Goal: Contribute content

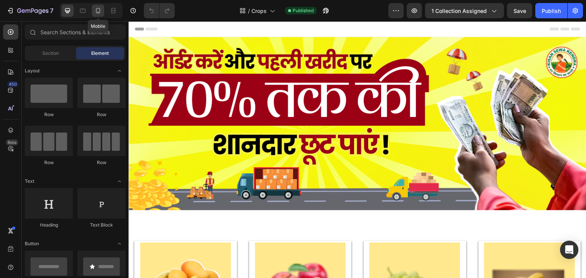
click at [98, 13] on icon at bounding box center [98, 11] width 8 height 8
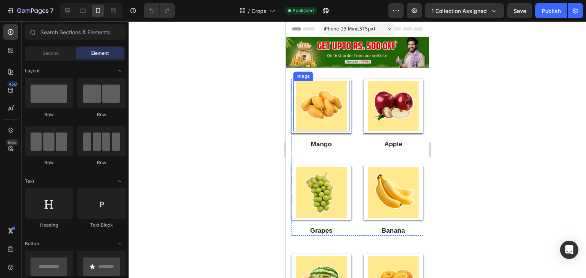
drag, startPoint x: 519, startPoint y: 143, endPoint x: 326, endPoint y: 120, distance: 193.6
click at [326, 120] on img at bounding box center [321, 106] width 51 height 51
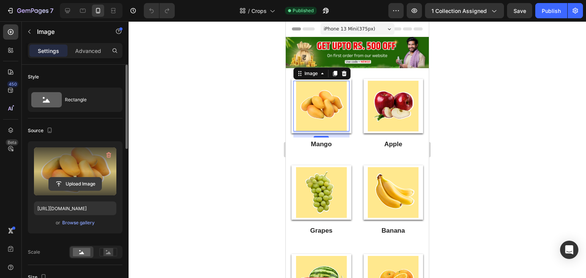
click at [77, 180] on input "file" at bounding box center [75, 184] width 53 height 13
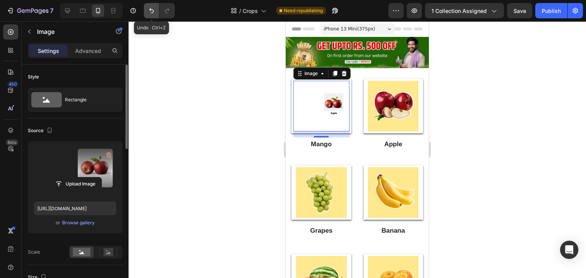
click at [151, 12] on icon "Undo/Redo" at bounding box center [152, 11] width 8 height 8
type input "[URL][DOMAIN_NAME]"
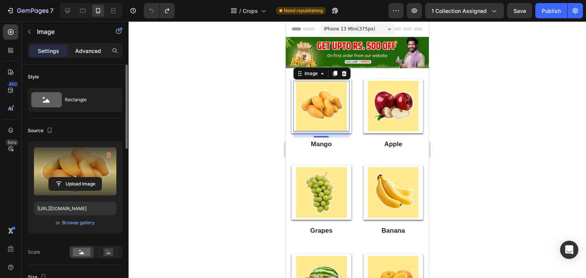
click at [92, 55] on div "Advanced" at bounding box center [88, 51] width 38 height 12
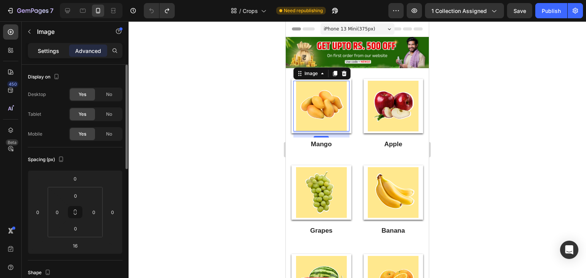
click at [48, 56] on div "Settings" at bounding box center [48, 51] width 38 height 12
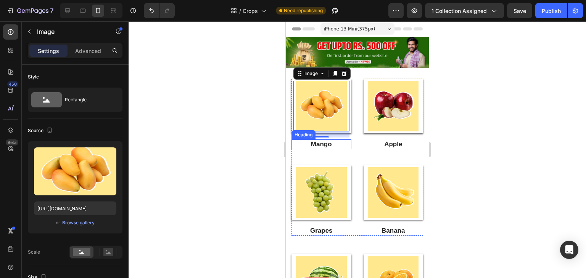
click at [329, 141] on h2 "Mango" at bounding box center [321, 145] width 60 height 10
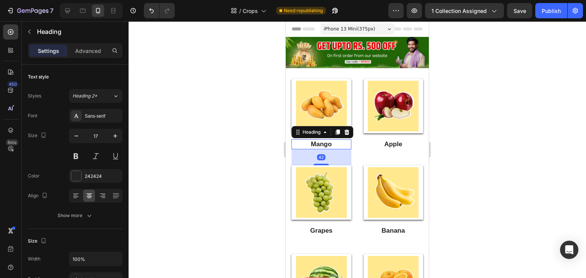
click at [448, 154] on div at bounding box center [357, 149] width 457 height 257
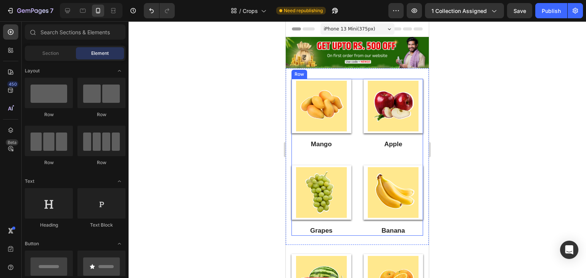
click at [313, 149] on div "Image Mango Heading" at bounding box center [321, 122] width 60 height 87
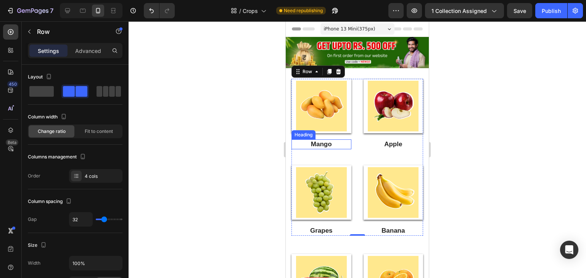
click at [318, 144] on h2 "Mango" at bounding box center [321, 145] width 60 height 10
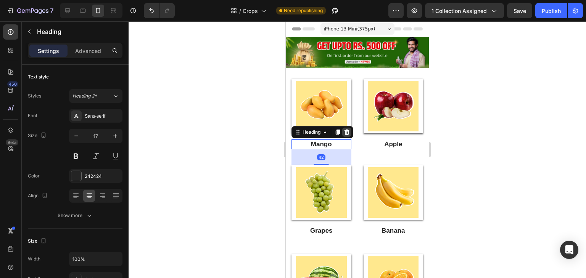
click at [348, 130] on icon at bounding box center [346, 132] width 5 height 5
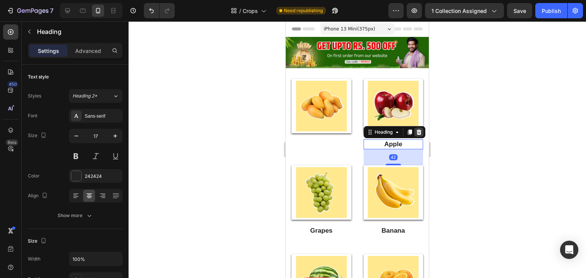
click at [418, 130] on icon at bounding box center [418, 132] width 5 height 5
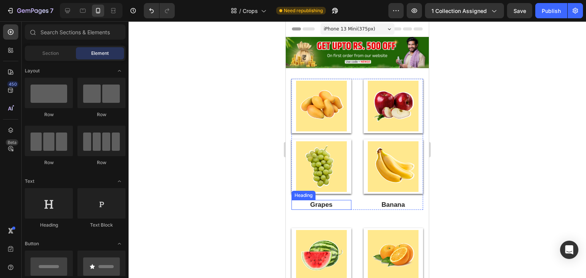
click at [323, 203] on h2 "Grapes" at bounding box center [321, 205] width 60 height 10
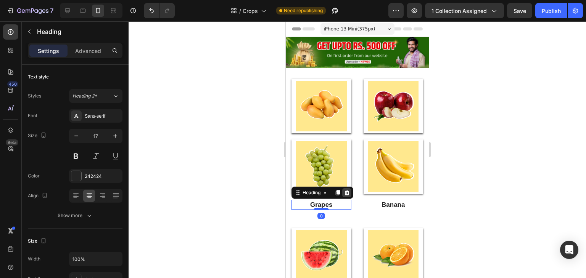
click at [347, 194] on div at bounding box center [346, 192] width 9 height 9
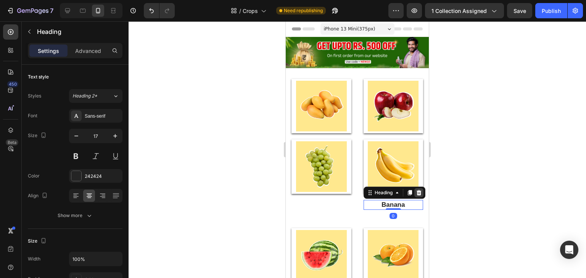
click at [416, 191] on icon at bounding box center [418, 192] width 5 height 5
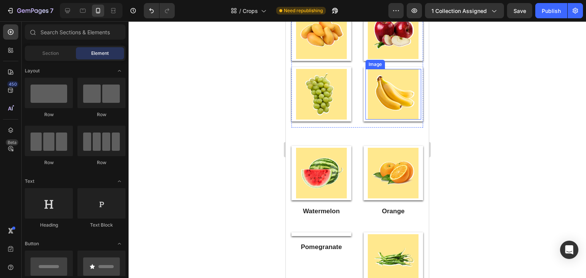
scroll to position [114, 0]
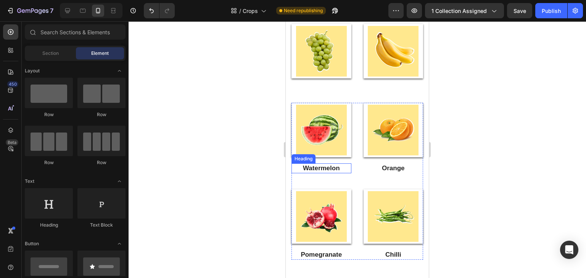
click at [322, 169] on h2 "Watermelon" at bounding box center [321, 169] width 60 height 10
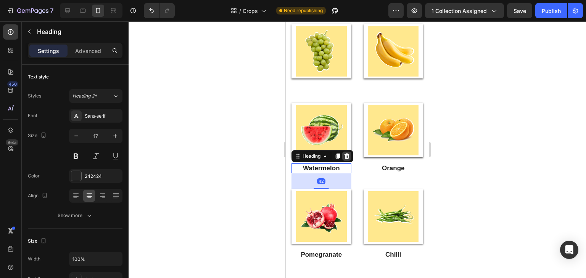
click at [348, 154] on icon at bounding box center [346, 156] width 5 height 5
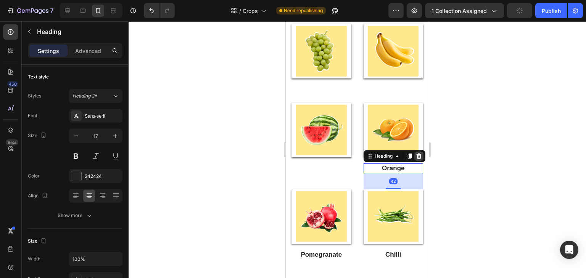
click at [416, 156] on icon at bounding box center [418, 156] width 5 height 5
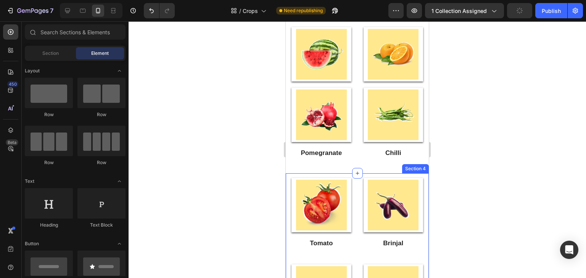
scroll to position [191, 0]
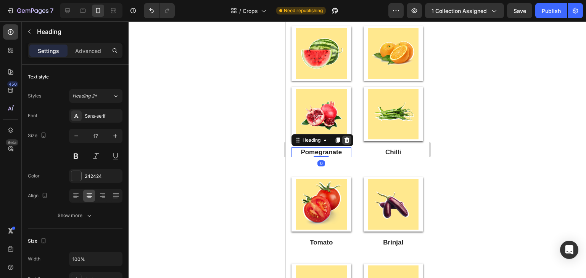
click at [347, 141] on icon at bounding box center [346, 140] width 5 height 5
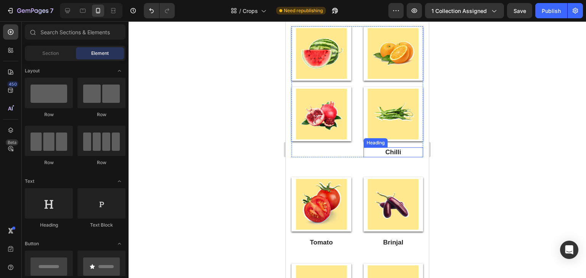
click at [387, 153] on h2 "Chilli" at bounding box center [393, 153] width 60 height 10
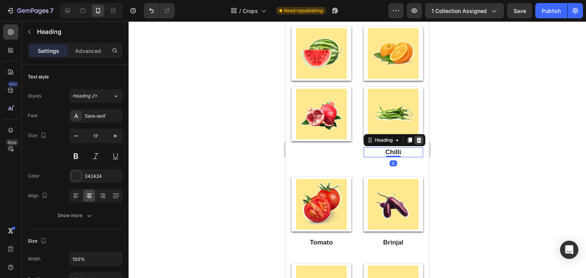
click at [418, 143] on icon at bounding box center [419, 140] width 6 height 6
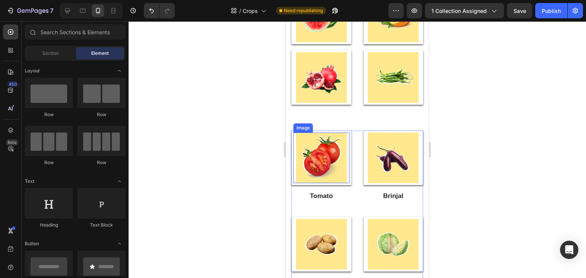
scroll to position [267, 0]
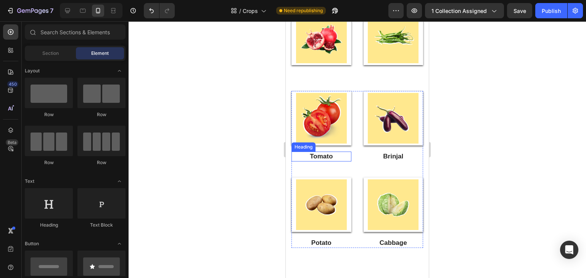
click at [328, 156] on h2 "Tomato" at bounding box center [321, 157] width 60 height 10
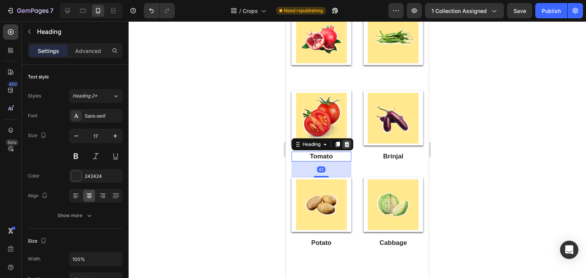
click at [349, 145] on icon at bounding box center [347, 144] width 6 height 6
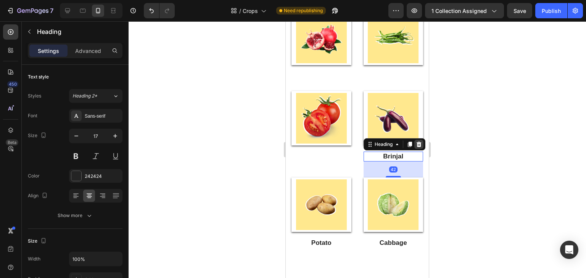
click at [416, 147] on div at bounding box center [418, 144] width 9 height 9
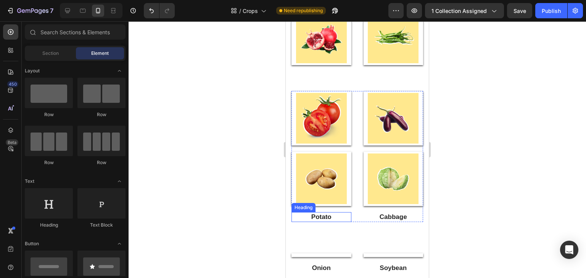
click at [330, 214] on h2 "Potato" at bounding box center [321, 217] width 60 height 10
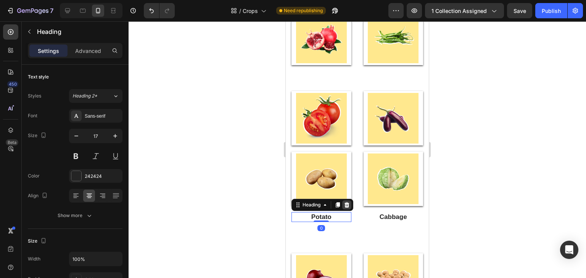
click at [348, 203] on icon at bounding box center [346, 205] width 5 height 5
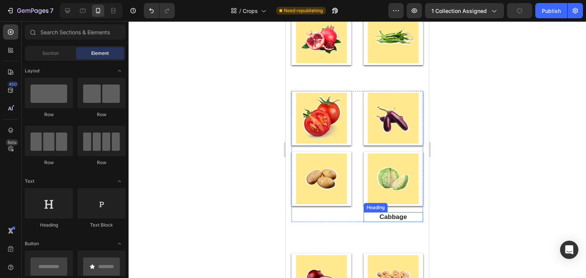
drag, startPoint x: 389, startPoint y: 218, endPoint x: 403, endPoint y: 212, distance: 15.0
click at [389, 218] on h2 "Cabbage" at bounding box center [393, 217] width 60 height 10
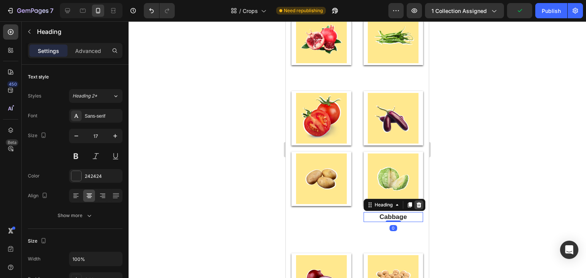
click at [416, 203] on icon at bounding box center [418, 205] width 5 height 5
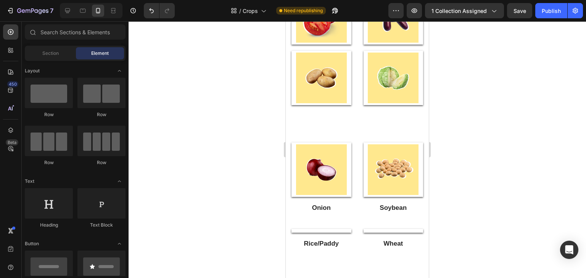
scroll to position [381, 0]
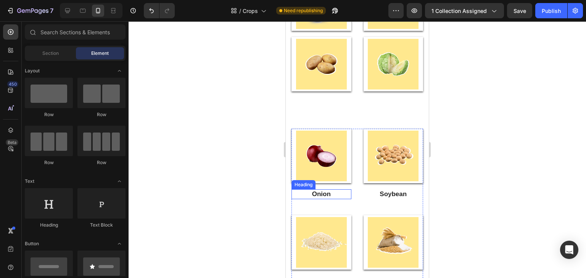
click at [334, 196] on h2 "Onion" at bounding box center [321, 195] width 60 height 10
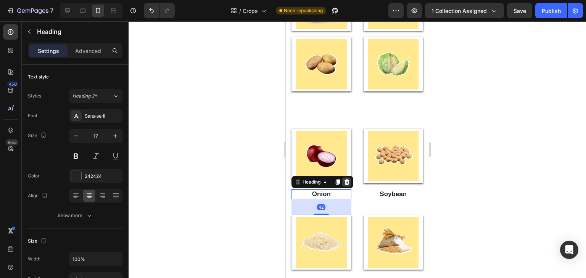
click at [348, 182] on icon at bounding box center [346, 182] width 5 height 5
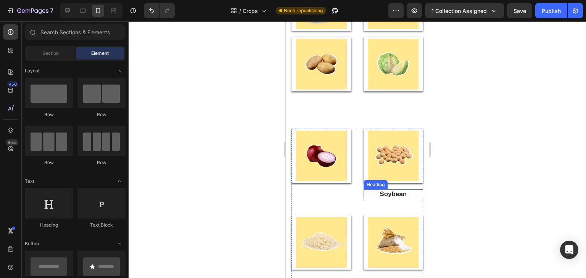
click at [384, 193] on h2 "Soybean" at bounding box center [393, 195] width 60 height 10
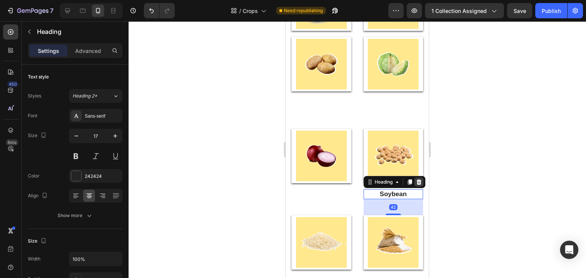
click at [418, 178] on div at bounding box center [418, 182] width 9 height 9
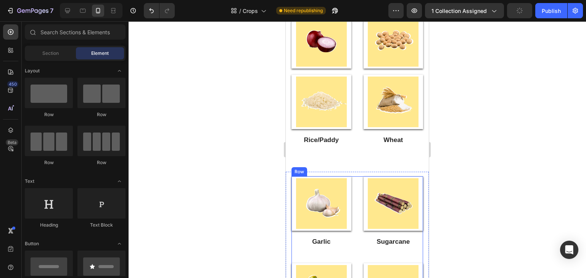
scroll to position [534, 0]
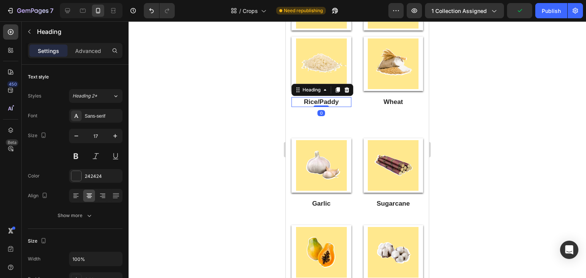
click at [346, 93] on div at bounding box center [346, 89] width 9 height 9
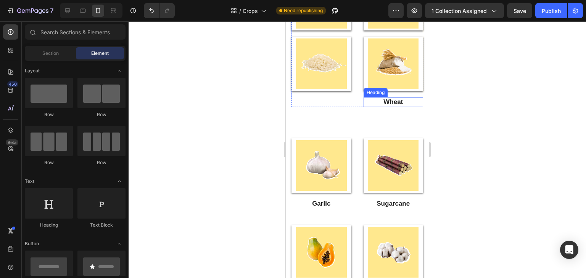
click at [389, 101] on h2 "Wheat" at bounding box center [393, 102] width 60 height 10
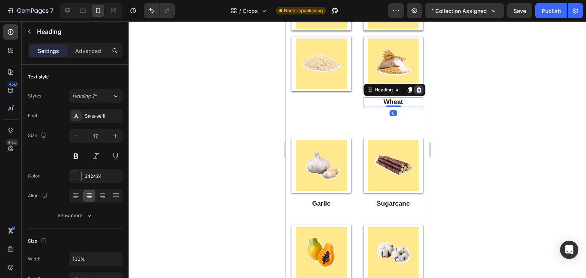
click at [417, 90] on icon at bounding box center [418, 89] width 5 height 5
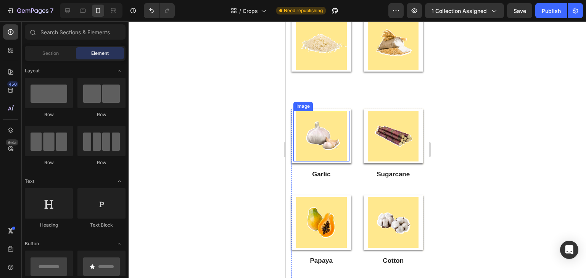
scroll to position [572, 0]
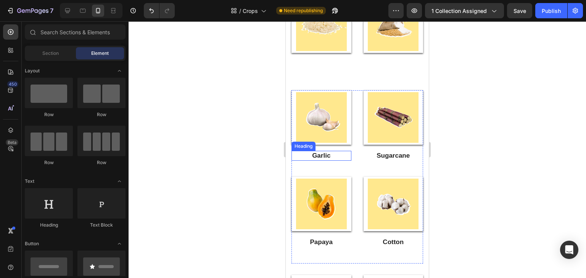
click at [331, 156] on h2 "Garlic" at bounding box center [321, 156] width 60 height 10
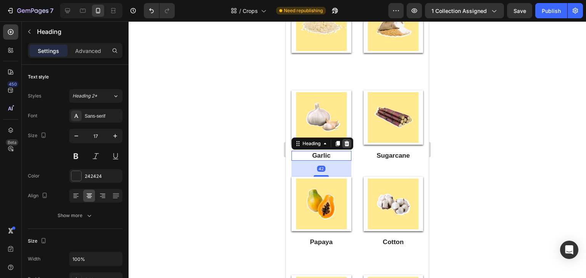
click at [347, 142] on icon at bounding box center [346, 143] width 5 height 5
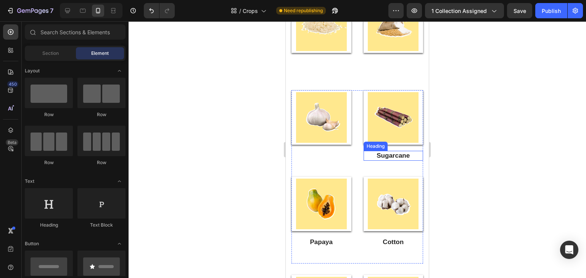
click at [391, 154] on h2 "Sugarcane" at bounding box center [393, 156] width 60 height 10
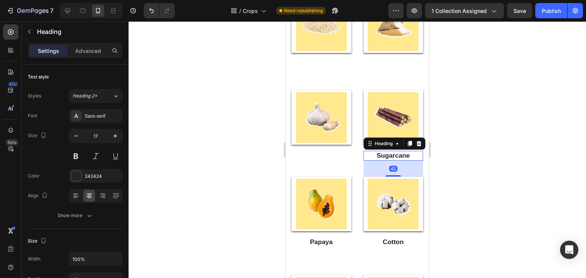
click at [416, 143] on icon at bounding box center [419, 144] width 6 height 6
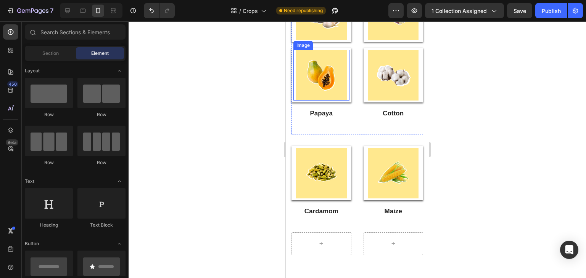
scroll to position [686, 0]
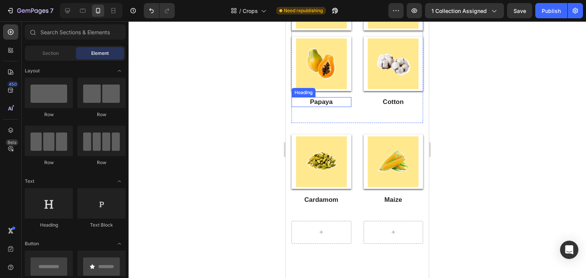
click at [322, 100] on h2 "Papaya" at bounding box center [321, 102] width 60 height 10
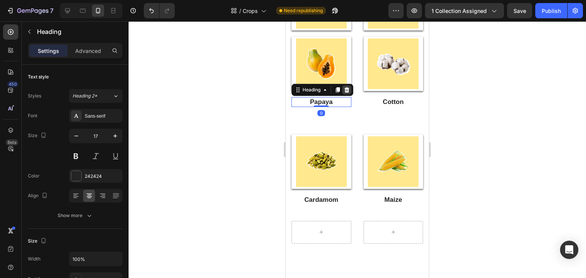
click at [347, 91] on icon at bounding box center [346, 89] width 5 height 5
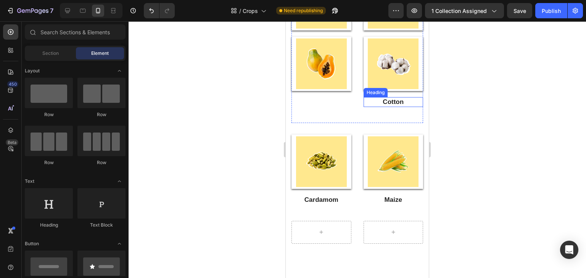
click at [394, 100] on h2 "Cotton" at bounding box center [393, 102] width 60 height 10
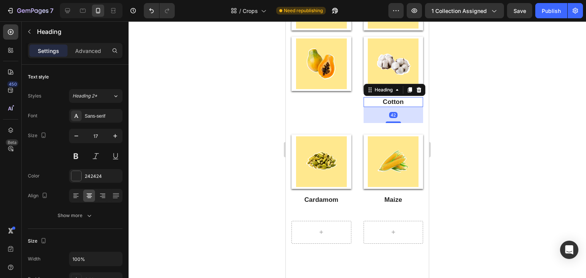
click at [418, 88] on icon at bounding box center [419, 90] width 6 height 6
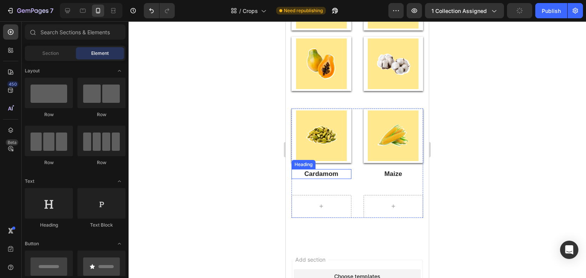
click at [334, 172] on h2 "Cardamom" at bounding box center [321, 174] width 60 height 10
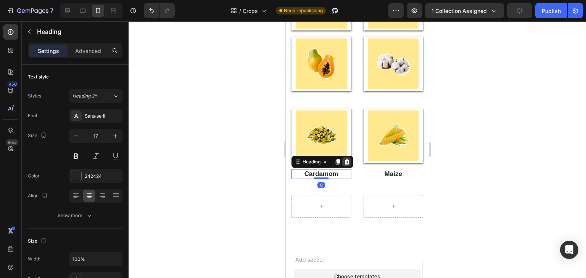
click at [347, 159] on icon at bounding box center [346, 161] width 5 height 5
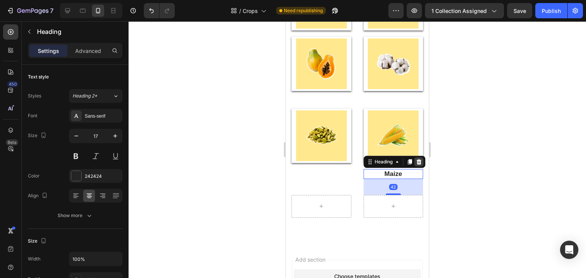
click at [416, 163] on icon at bounding box center [418, 161] width 5 height 5
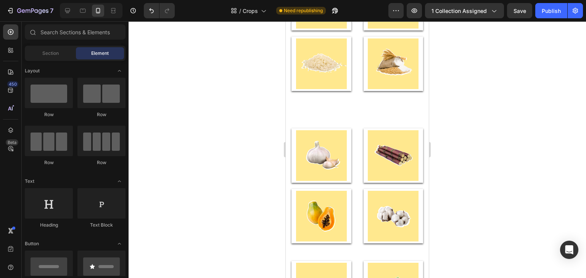
scroll to position [725, 0]
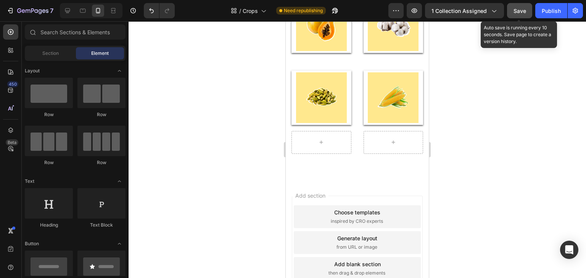
click at [532, 7] on button "Save" at bounding box center [519, 10] width 25 height 15
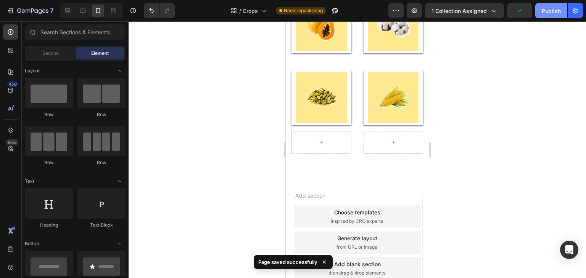
click at [557, 7] on div "Publish" at bounding box center [551, 11] width 19 height 8
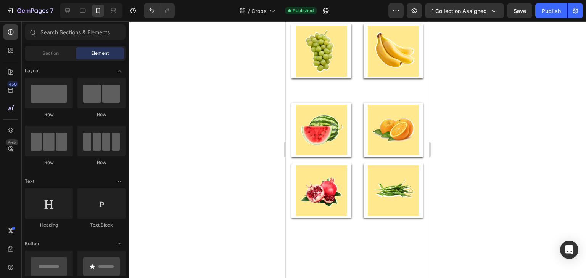
scroll to position [0, 0]
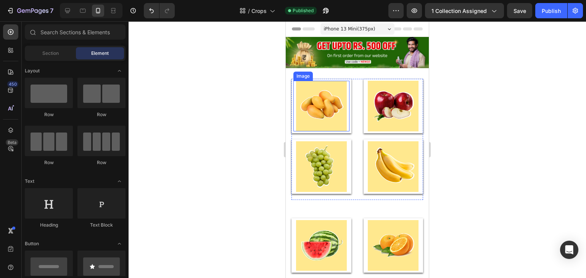
click at [336, 124] on img at bounding box center [321, 106] width 51 height 51
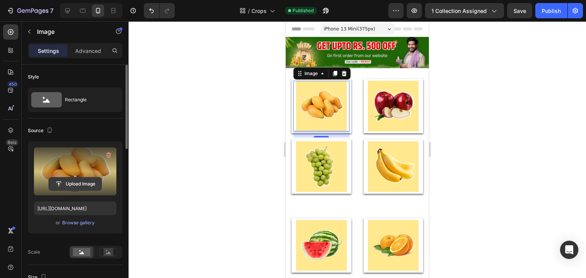
click at [75, 185] on input "file" at bounding box center [75, 184] width 53 height 13
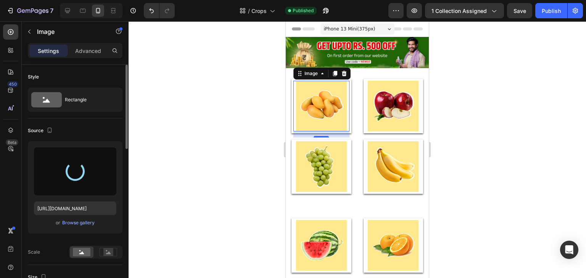
type input "[URL][DOMAIN_NAME]"
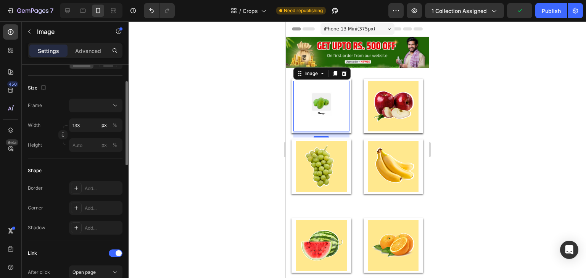
scroll to position [113, 0]
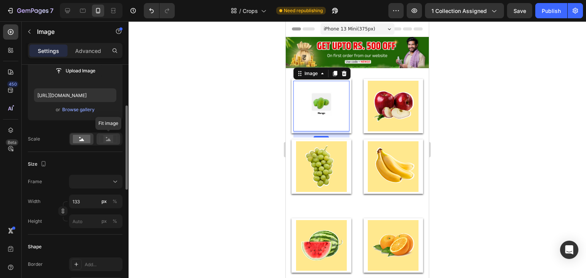
click at [103, 139] on icon at bounding box center [109, 139] width 18 height 8
click at [85, 136] on rect at bounding box center [82, 139] width 18 height 8
click at [103, 178] on div at bounding box center [95, 182] width 47 height 8
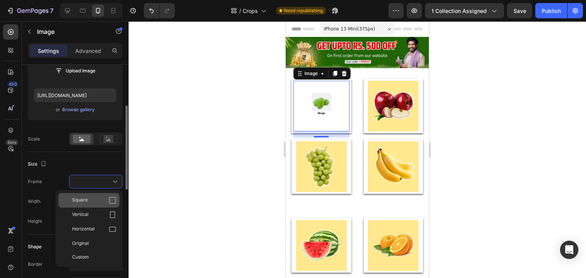
click at [110, 200] on icon at bounding box center [113, 201] width 8 height 8
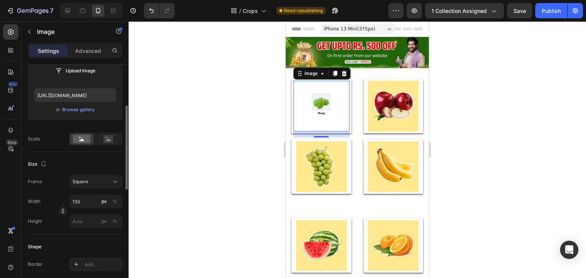
scroll to position [0, 0]
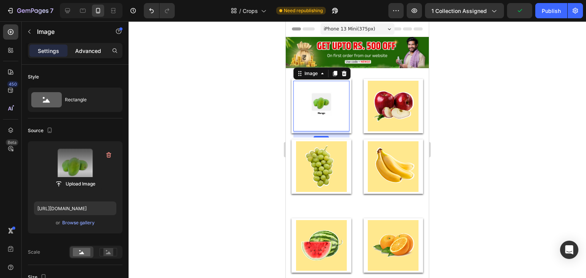
click at [101, 51] on p "Advanced" at bounding box center [88, 51] width 26 height 8
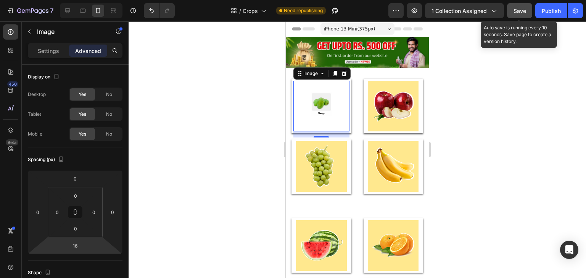
click at [522, 11] on span "Save" at bounding box center [519, 11] width 13 height 6
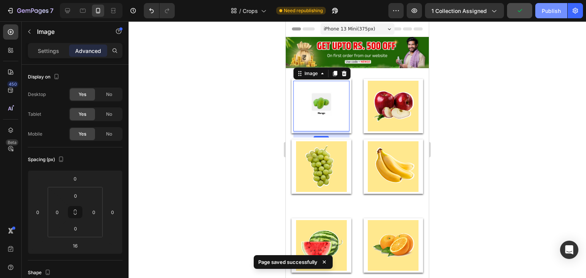
click at [554, 14] on div "Publish" at bounding box center [551, 11] width 19 height 8
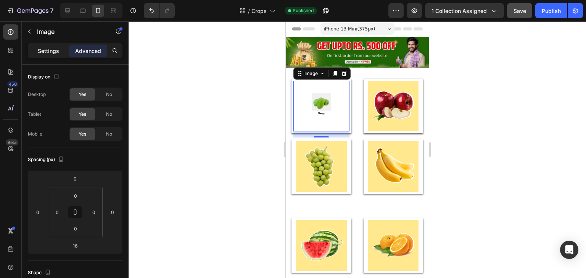
click at [46, 53] on p "Settings" at bounding box center [48, 51] width 21 height 8
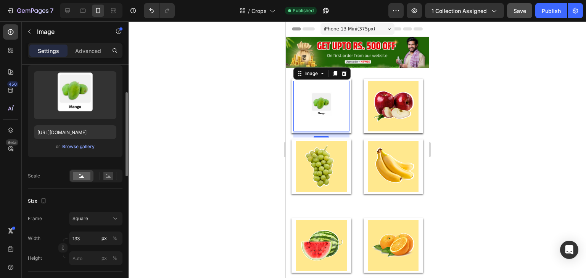
scroll to position [114, 0]
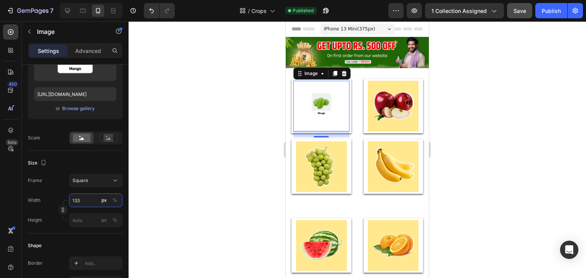
click at [83, 201] on input "133" at bounding box center [95, 201] width 53 height 14
click at [76, 216] on span "Full" at bounding box center [76, 218] width 8 height 7
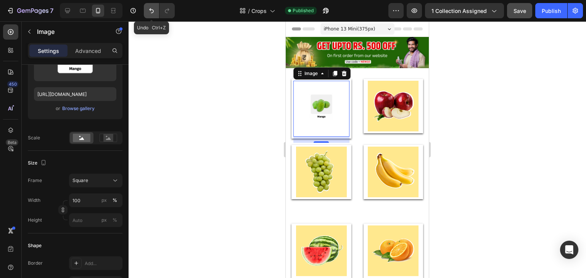
click at [148, 10] on icon "Undo/Redo" at bounding box center [152, 11] width 8 height 8
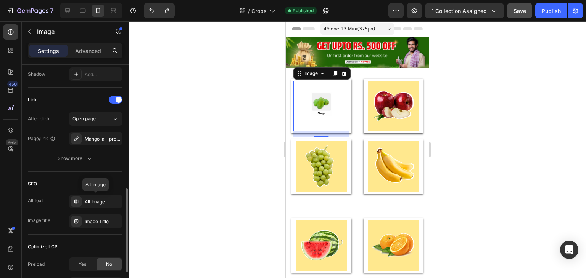
scroll to position [418, 0]
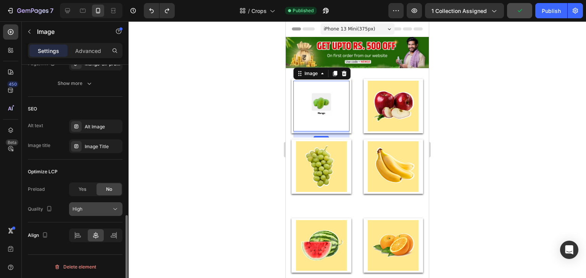
click at [98, 210] on div "High" at bounding box center [91, 209] width 39 height 7
click at [50, 192] on div "Preload Yes No" at bounding box center [75, 190] width 95 height 14
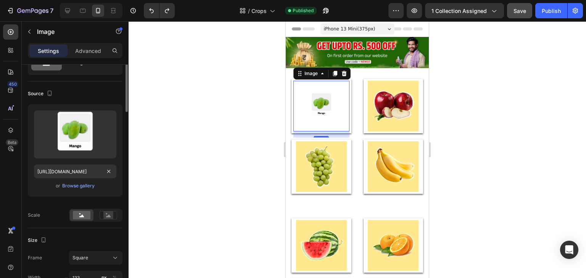
scroll to position [0, 0]
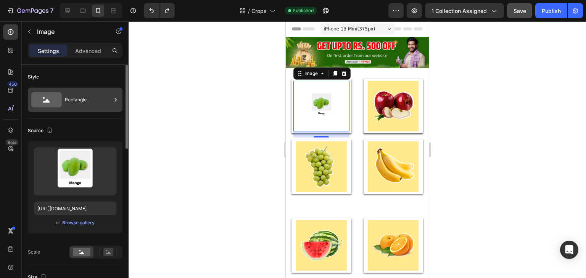
click at [87, 103] on div "Rectangle" at bounding box center [88, 100] width 47 height 18
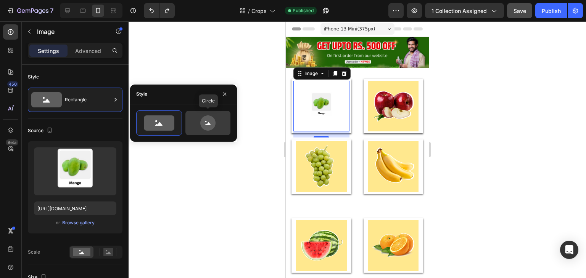
click at [226, 128] on div at bounding box center [207, 123] width 45 height 24
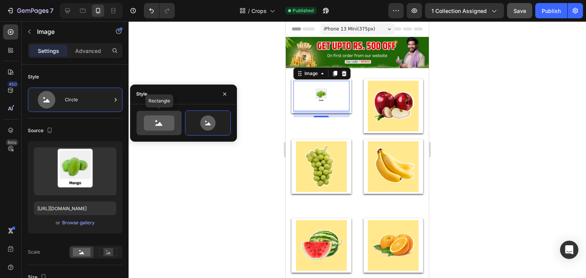
click at [161, 127] on icon at bounding box center [159, 123] width 31 height 15
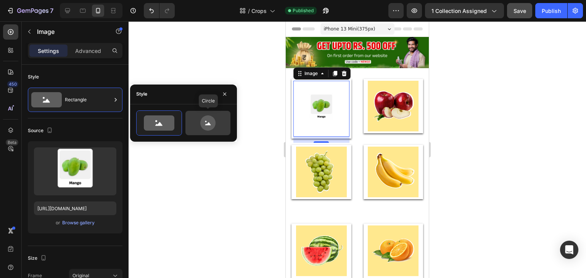
click at [201, 127] on icon at bounding box center [208, 123] width 36 height 15
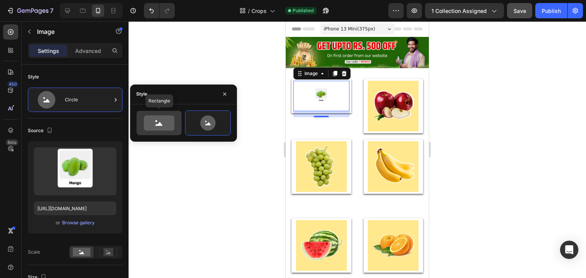
click at [158, 124] on icon at bounding box center [158, 124] width 7 height 4
type input "100"
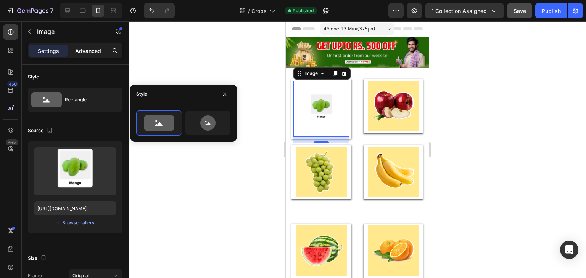
click at [95, 47] on p "Advanced" at bounding box center [88, 51] width 26 height 8
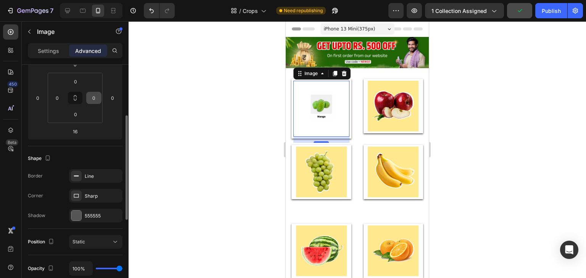
scroll to position [191, 0]
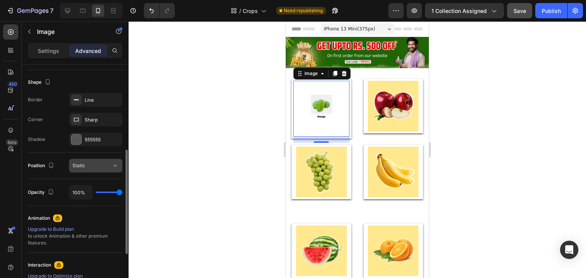
click at [98, 167] on div "Static" at bounding box center [91, 165] width 39 height 7
click at [69, 150] on div "Shape Border Line Corner Sharp Shadow 555555" at bounding box center [75, 111] width 95 height 83
click at [84, 141] on div "555555" at bounding box center [95, 140] width 53 height 14
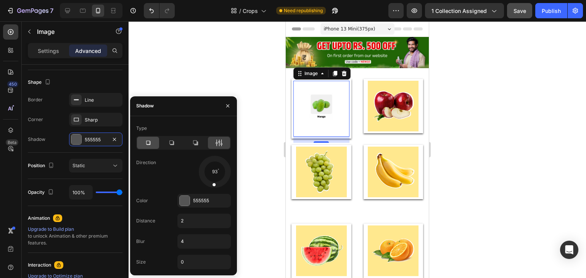
click at [149, 147] on div at bounding box center [148, 143] width 22 height 12
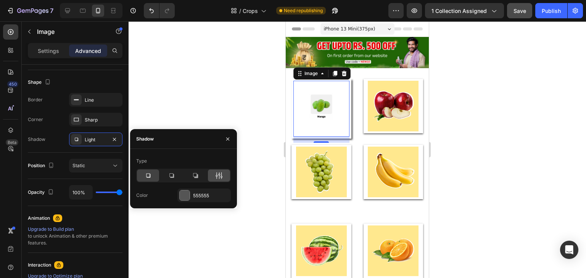
click at [220, 180] on div at bounding box center [219, 176] width 22 height 12
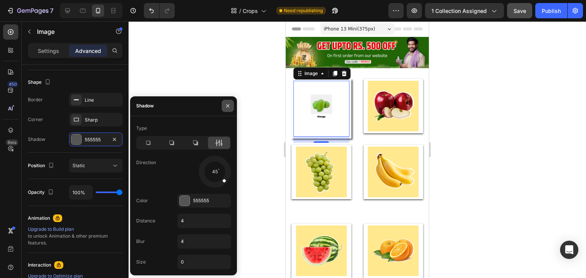
click at [230, 106] on icon "button" at bounding box center [228, 106] width 6 height 6
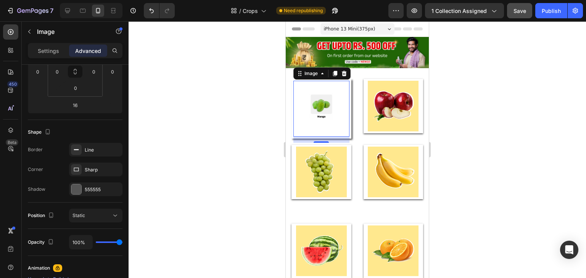
scroll to position [0, 0]
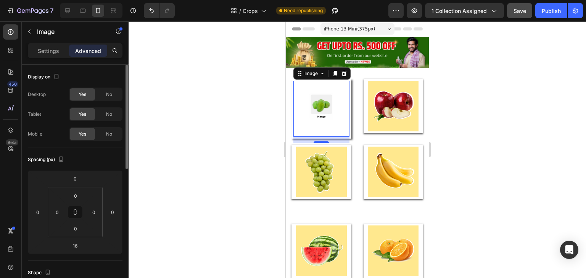
click at [50, 58] on div "Settings Advanced" at bounding box center [75, 54] width 107 height 22
click at [50, 53] on p "Settings" at bounding box center [48, 51] width 21 height 8
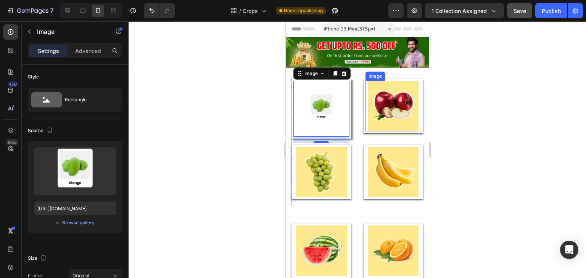
click at [397, 101] on img at bounding box center [393, 106] width 51 height 51
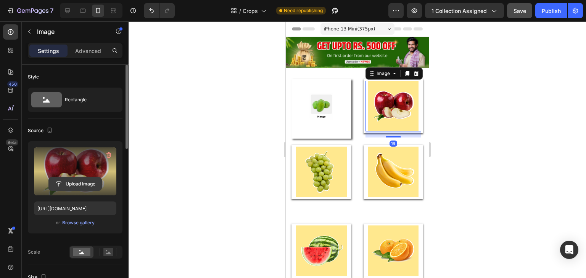
click at [80, 180] on input "file" at bounding box center [75, 184] width 53 height 13
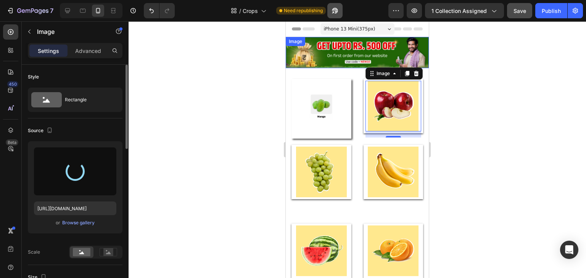
type input "[URL][DOMAIN_NAME]"
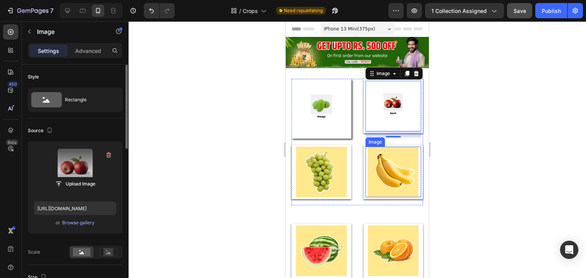
drag, startPoint x: 378, startPoint y: 174, endPoint x: 315, endPoint y: 187, distance: 64.5
click at [378, 174] on img at bounding box center [393, 172] width 51 height 51
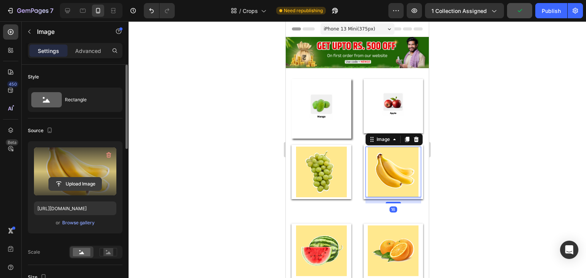
click at [86, 185] on input "file" at bounding box center [75, 184] width 53 height 13
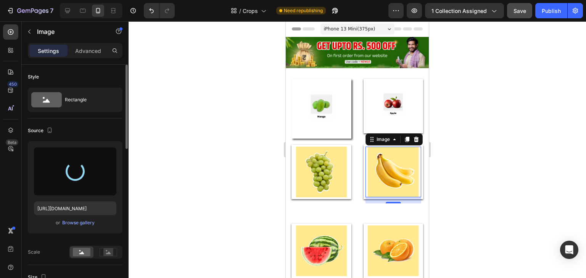
type input "[URL][DOMAIN_NAME]"
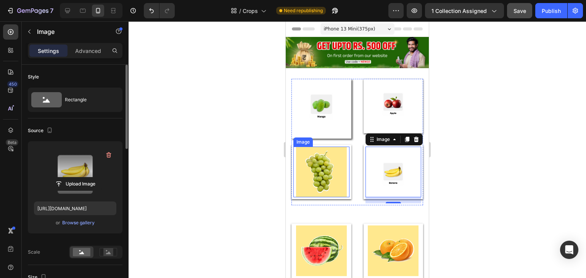
click at [338, 182] on img at bounding box center [321, 172] width 51 height 51
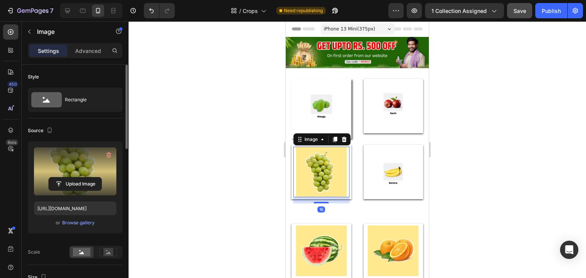
click at [96, 160] on label at bounding box center [75, 172] width 82 height 48
click at [96, 178] on input "file" at bounding box center [75, 184] width 53 height 13
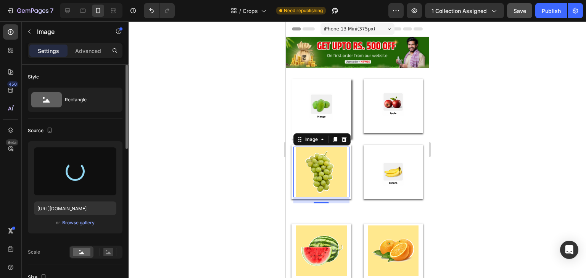
type input "[URL][DOMAIN_NAME]"
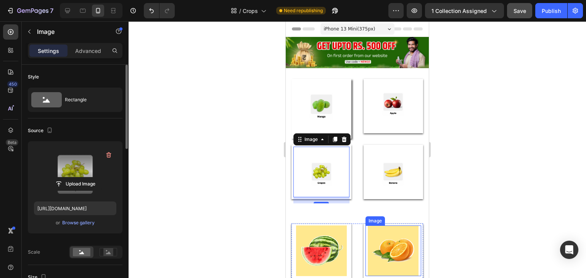
click at [389, 254] on img at bounding box center [393, 251] width 51 height 51
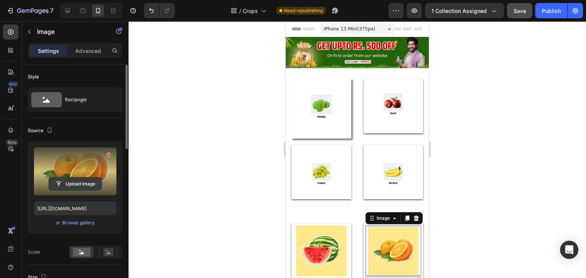
click at [69, 185] on input "file" at bounding box center [75, 184] width 53 height 13
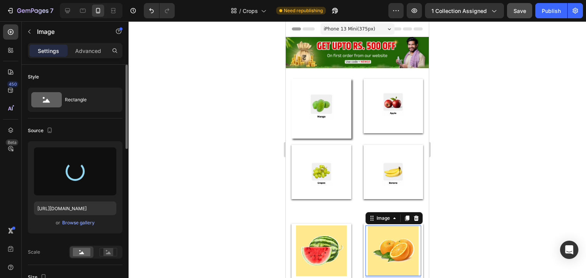
type input "[URL][DOMAIN_NAME]"
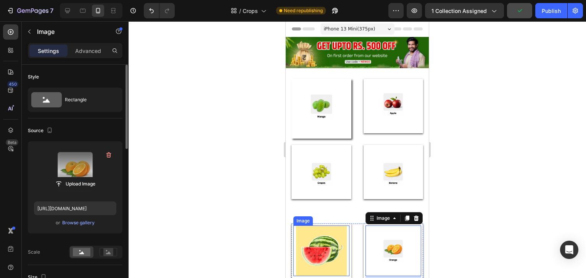
drag, startPoint x: 309, startPoint y: 254, endPoint x: 304, endPoint y: 252, distance: 4.8
click at [309, 254] on img at bounding box center [321, 251] width 51 height 51
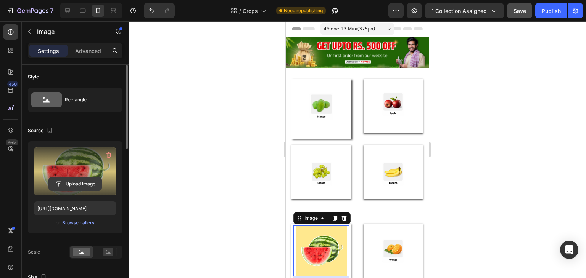
click at [74, 186] on input "file" at bounding box center [75, 184] width 53 height 13
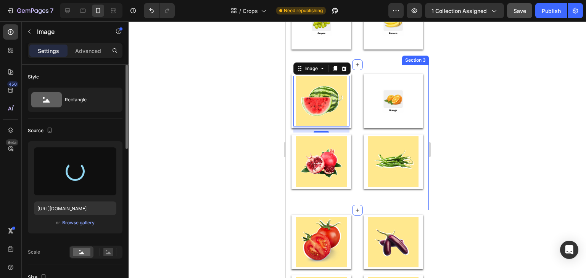
scroll to position [153, 0]
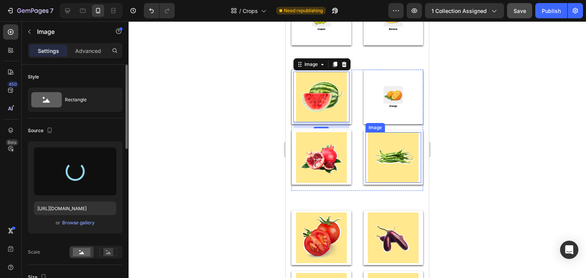
type input "[URL][DOMAIN_NAME]"
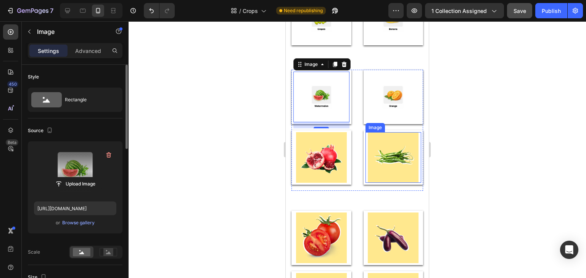
click at [381, 160] on img at bounding box center [393, 157] width 51 height 51
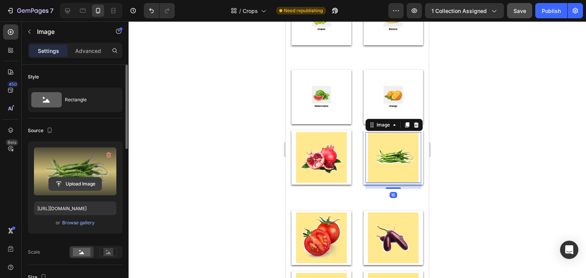
click at [72, 183] on input "file" at bounding box center [75, 184] width 53 height 13
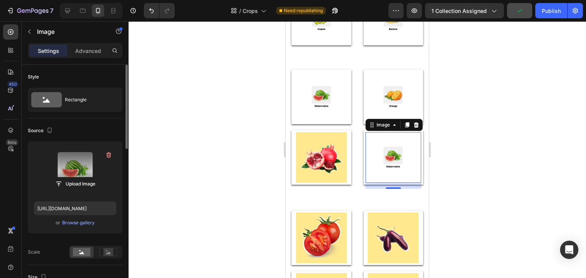
click at [371, 158] on img at bounding box center [393, 157] width 51 height 51
click at [84, 185] on input "file" at bounding box center [75, 184] width 53 height 13
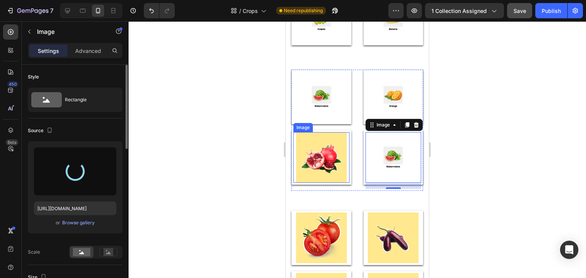
type input "[URL][DOMAIN_NAME]"
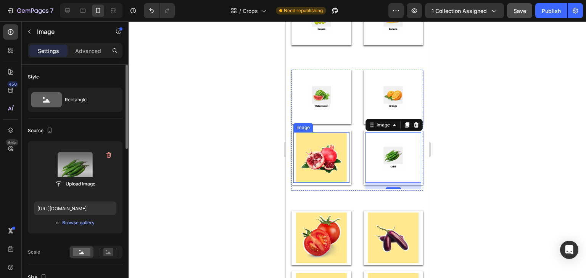
click at [325, 157] on img at bounding box center [321, 157] width 51 height 51
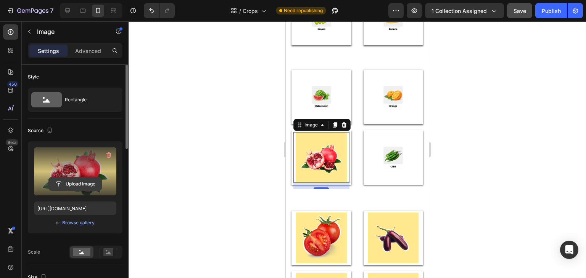
click at [94, 183] on input "file" at bounding box center [75, 184] width 53 height 13
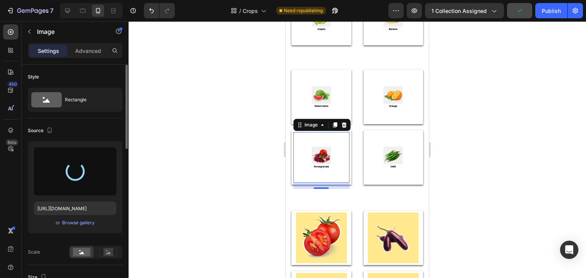
type input "[URL][DOMAIN_NAME]"
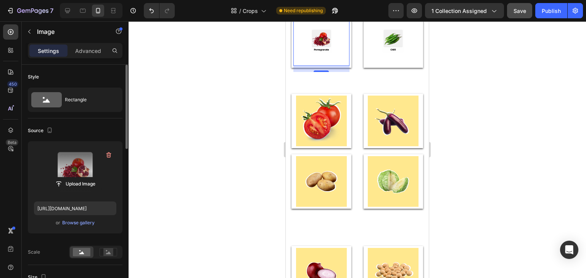
scroll to position [267, 0]
click at [387, 134] on img at bounding box center [393, 120] width 51 height 51
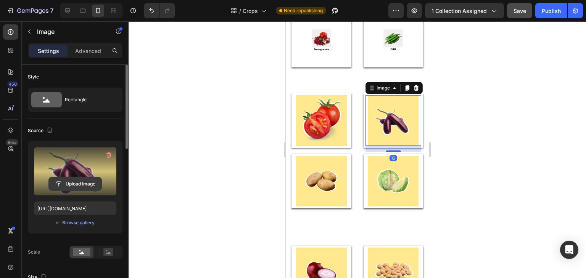
click at [79, 178] on input "file" at bounding box center [75, 184] width 53 height 13
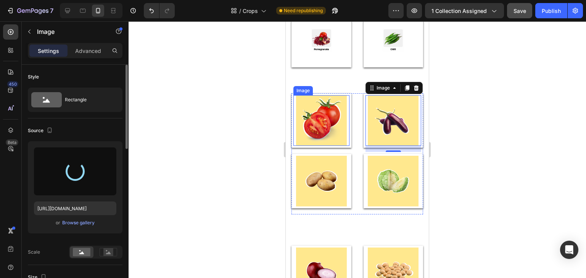
type input "[URL][DOMAIN_NAME]"
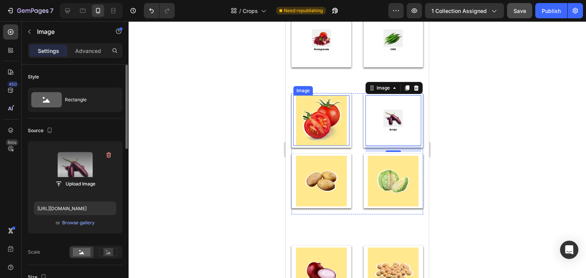
click at [315, 130] on img at bounding box center [321, 120] width 51 height 51
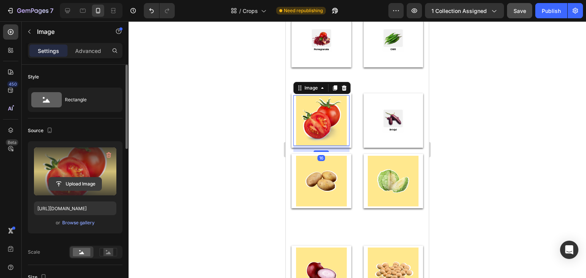
click at [83, 185] on input "file" at bounding box center [75, 184] width 53 height 13
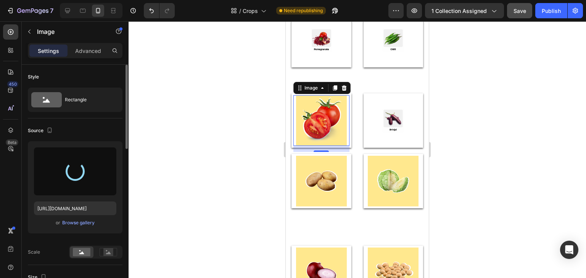
type input "[URL][DOMAIN_NAME]"
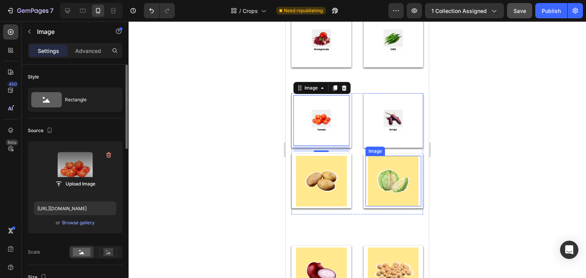
click at [384, 182] on img at bounding box center [393, 181] width 51 height 51
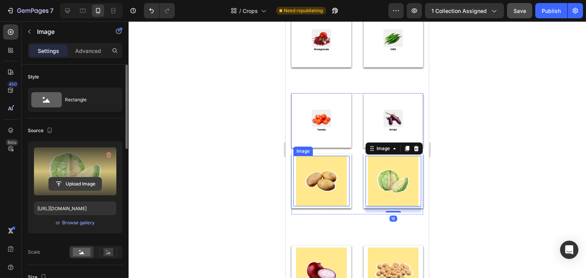
click at [59, 183] on input "file" at bounding box center [75, 184] width 53 height 13
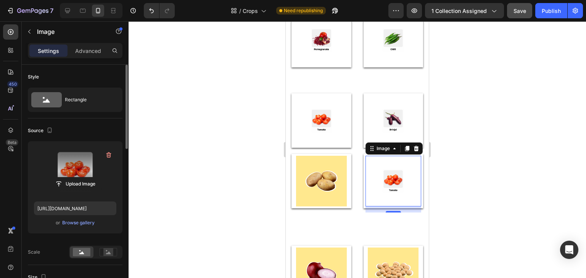
click at [384, 173] on img at bounding box center [393, 181] width 51 height 51
click at [76, 179] on input "file" at bounding box center [75, 184] width 53 height 13
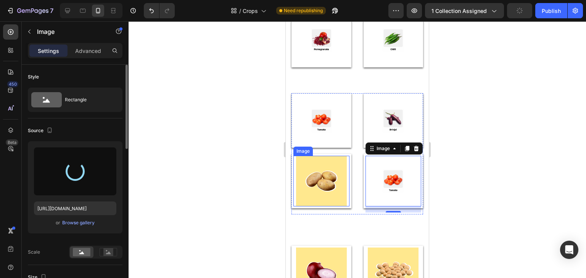
type input "[URL][DOMAIN_NAME]"
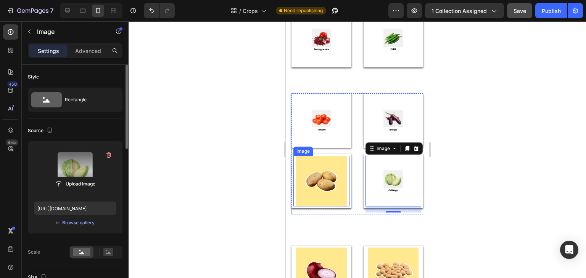
click at [336, 188] on img at bounding box center [321, 181] width 51 height 51
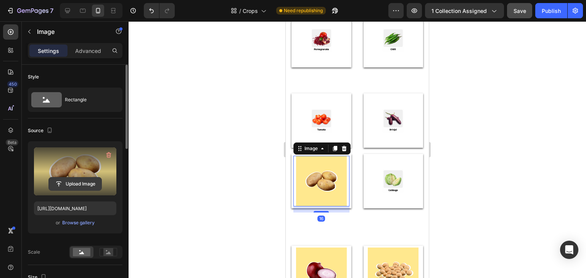
click at [65, 185] on input "file" at bounding box center [75, 184] width 53 height 13
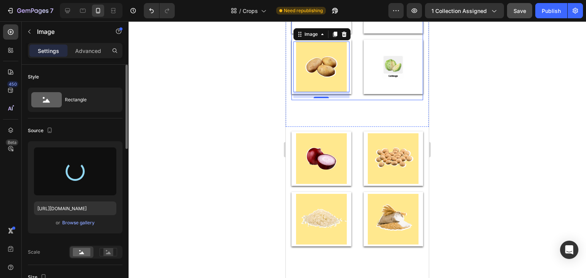
scroll to position [419, 0]
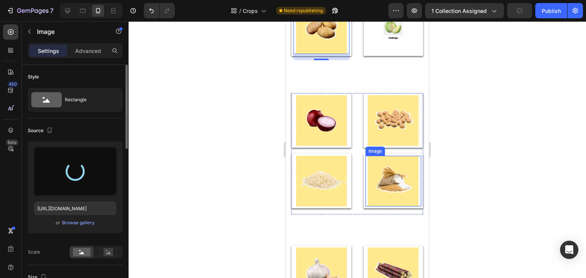
type input "[URL][DOMAIN_NAME]"
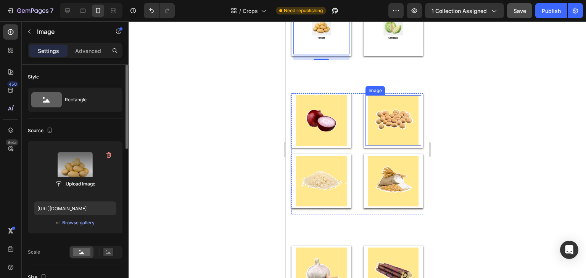
click at [388, 130] on img at bounding box center [393, 120] width 51 height 51
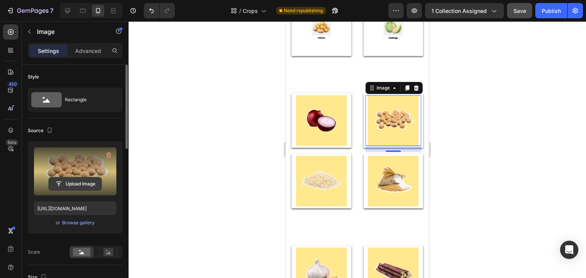
click at [87, 182] on input "file" at bounding box center [75, 184] width 53 height 13
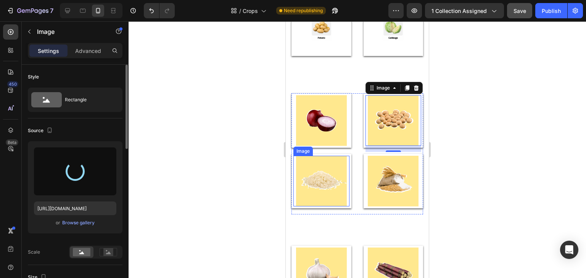
type input "[URL][DOMAIN_NAME]"
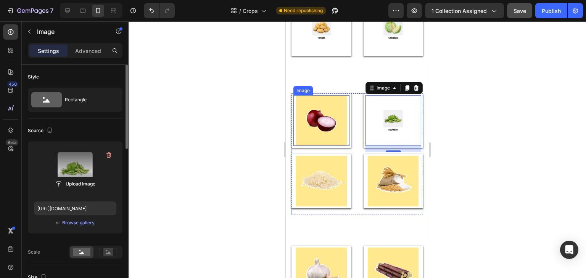
click at [320, 133] on img at bounding box center [321, 120] width 51 height 51
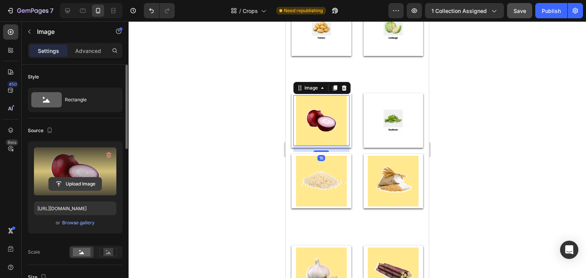
click at [66, 182] on input "file" at bounding box center [75, 184] width 53 height 13
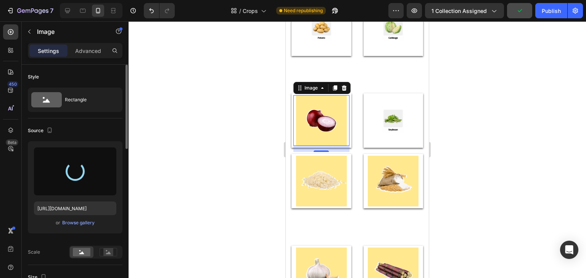
type input "[URL][DOMAIN_NAME]"
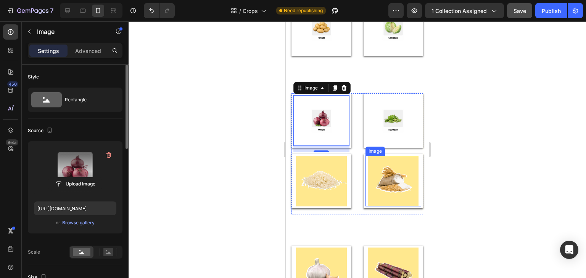
click at [411, 197] on img at bounding box center [393, 181] width 51 height 51
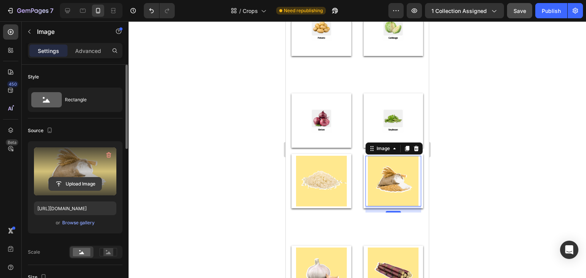
click at [92, 180] on input "file" at bounding box center [75, 184] width 53 height 13
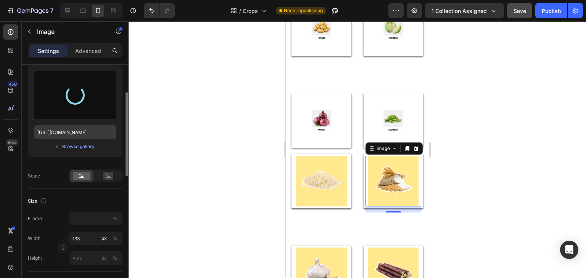
type input "[URL][DOMAIN_NAME]"
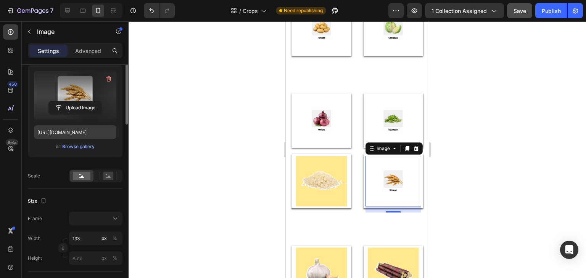
scroll to position [38, 0]
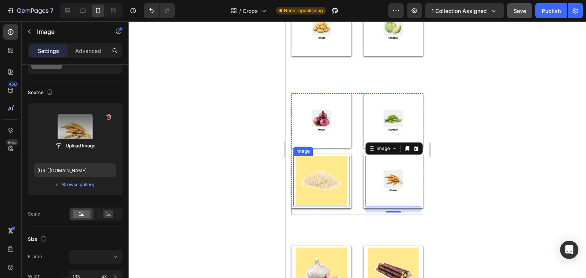
click at [329, 191] on img at bounding box center [321, 181] width 51 height 51
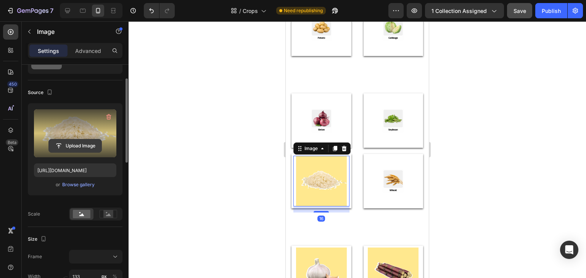
click at [83, 147] on input "file" at bounding box center [75, 146] width 53 height 13
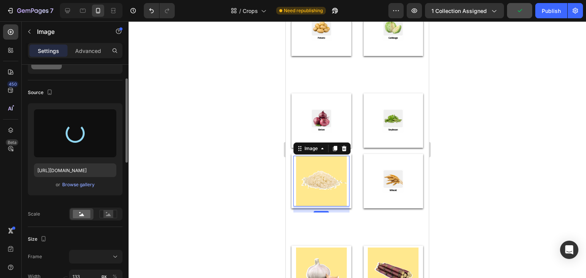
type input "[URL][DOMAIN_NAME]"
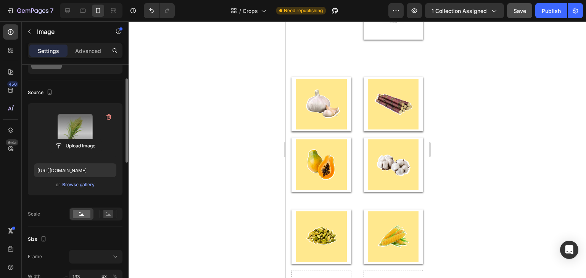
scroll to position [486, 0]
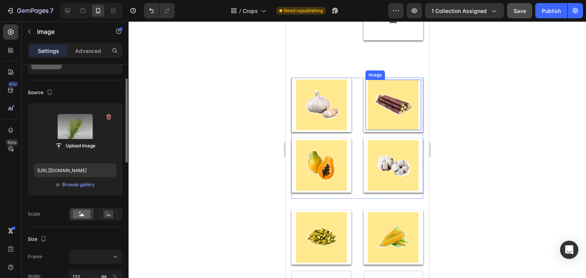
click at [401, 115] on img at bounding box center [393, 105] width 51 height 51
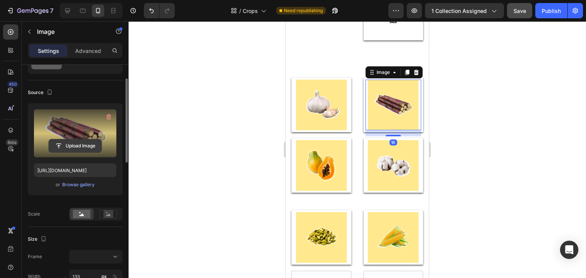
click at [64, 148] on input "file" at bounding box center [75, 146] width 53 height 13
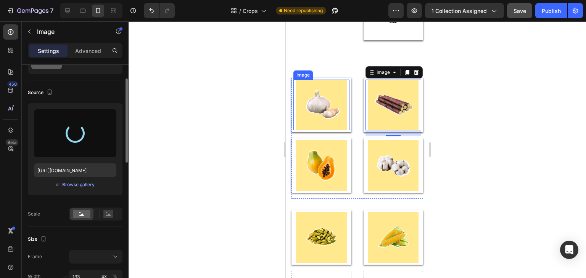
type input "[URL][DOMAIN_NAME]"
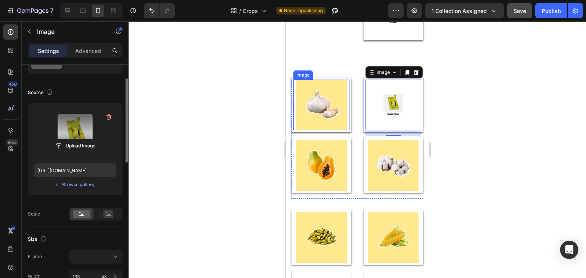
click at [311, 121] on img at bounding box center [321, 105] width 51 height 51
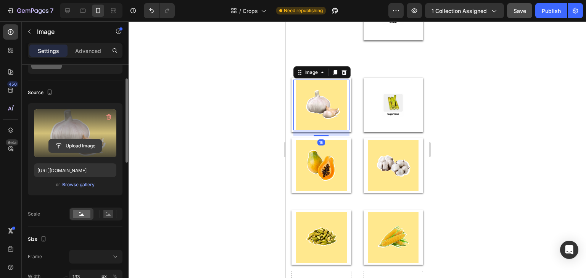
click at [83, 151] on input "file" at bounding box center [75, 146] width 53 height 13
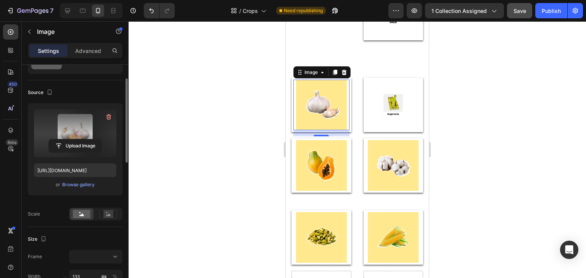
type input "[URL][DOMAIN_NAME]"
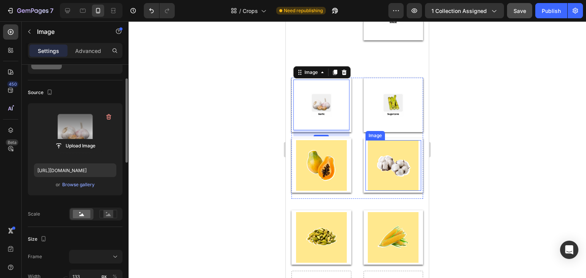
click at [398, 177] on img at bounding box center [393, 165] width 51 height 51
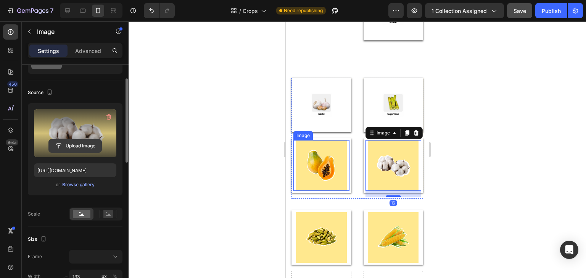
click at [67, 151] on input "file" at bounding box center [75, 146] width 53 height 13
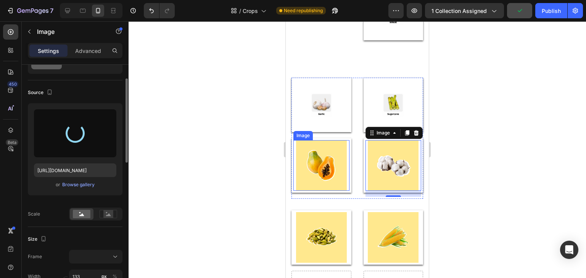
type input "[URL][DOMAIN_NAME]"
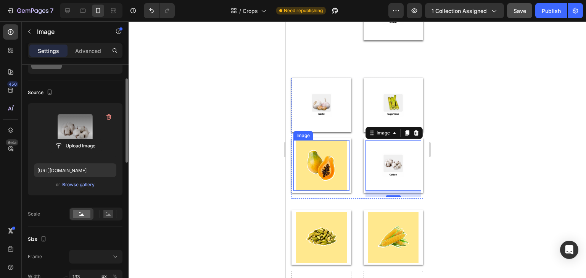
click at [331, 188] on img at bounding box center [321, 165] width 51 height 51
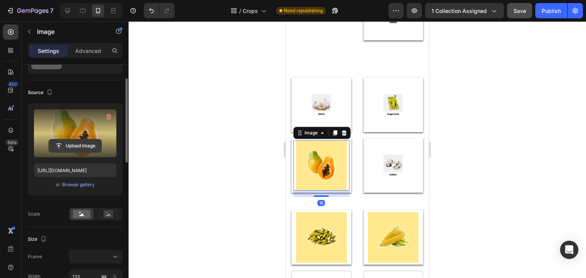
click at [72, 148] on input "file" at bounding box center [75, 146] width 53 height 13
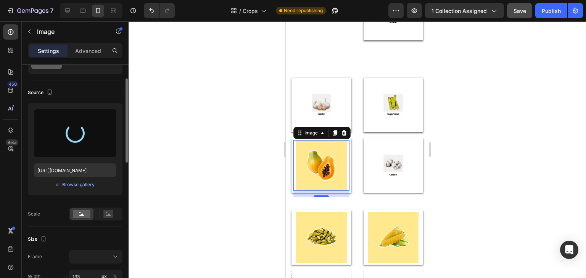
type input "[URL][DOMAIN_NAME]"
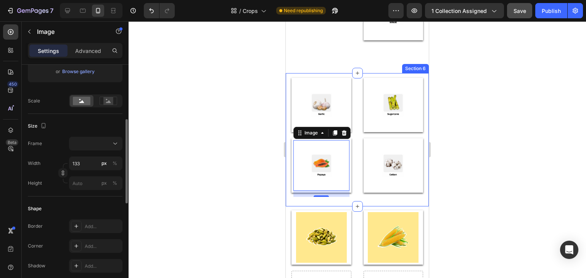
scroll to position [37, 0]
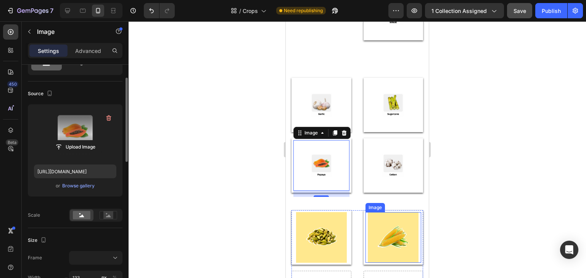
click at [403, 241] on img at bounding box center [393, 237] width 51 height 51
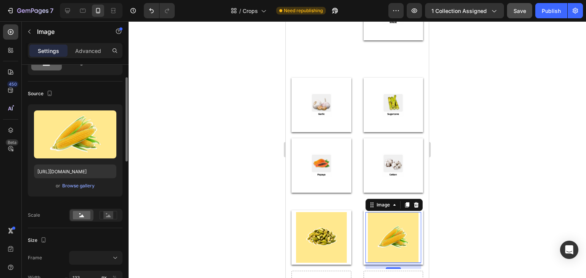
scroll to position [37, 0]
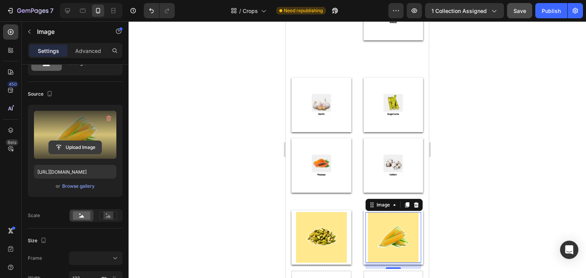
click at [82, 151] on input "file" at bounding box center [75, 147] width 53 height 13
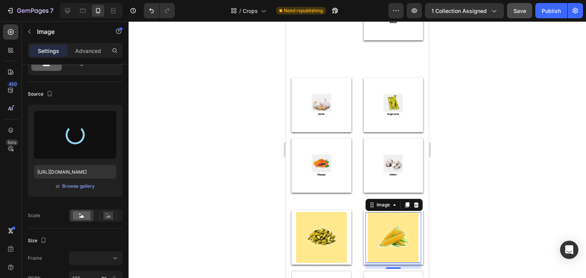
type input "[URL][DOMAIN_NAME]"
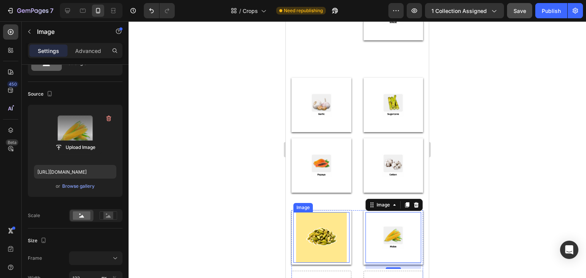
click at [311, 242] on img at bounding box center [321, 237] width 51 height 51
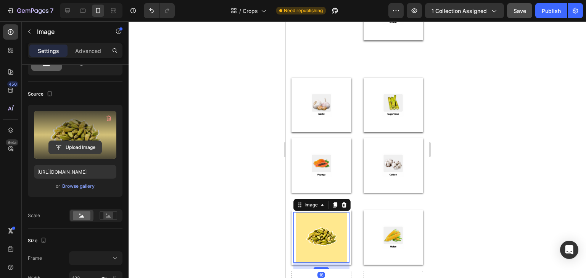
click at [59, 149] on input "file" at bounding box center [75, 147] width 53 height 13
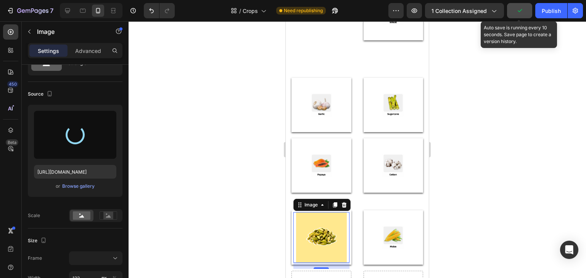
type input "[URL][DOMAIN_NAME]"
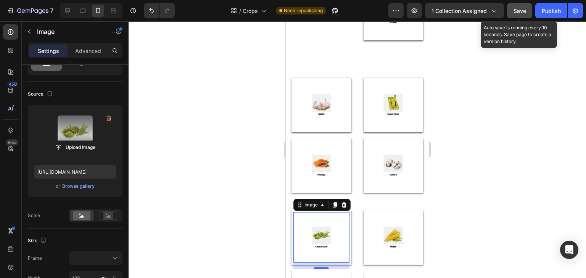
click at [519, 10] on span "Save" at bounding box center [519, 11] width 13 height 6
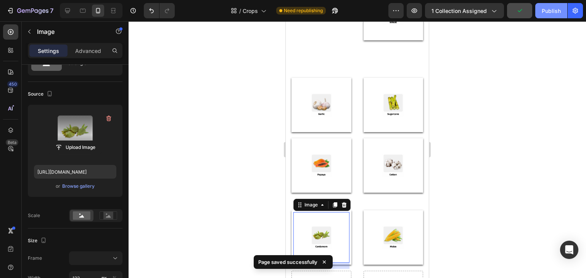
click at [546, 13] on div "Publish" at bounding box center [551, 11] width 19 height 8
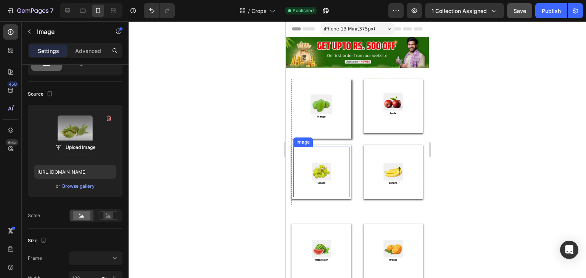
scroll to position [0, 0]
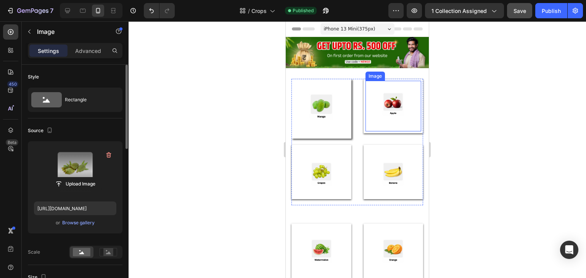
click at [410, 121] on img at bounding box center [393, 106] width 51 height 51
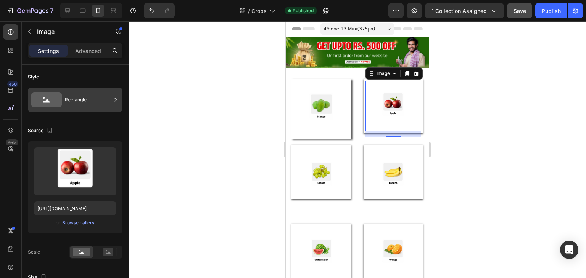
click at [74, 106] on div "Rectangle" at bounding box center [88, 100] width 47 height 18
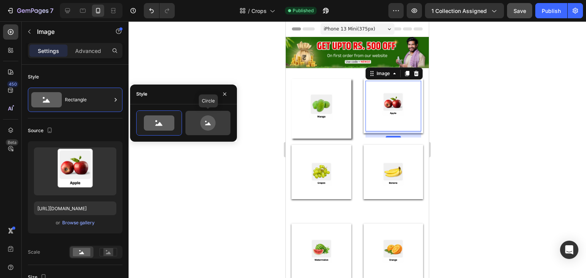
click at [219, 116] on icon at bounding box center [208, 123] width 36 height 15
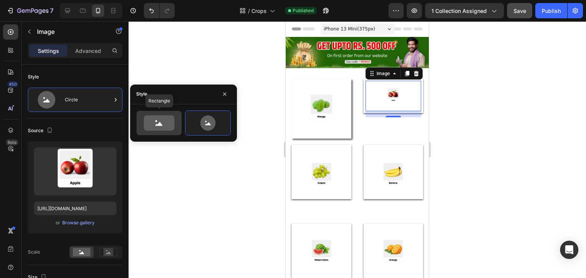
click at [170, 118] on icon at bounding box center [159, 123] width 31 height 15
type input "100"
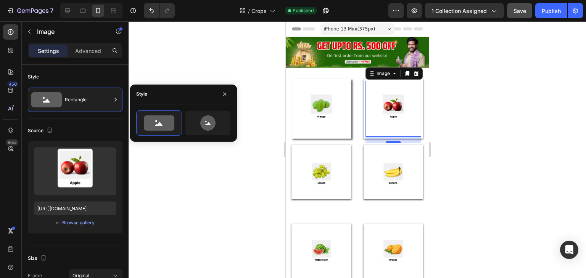
click at [178, 179] on div at bounding box center [357, 149] width 457 height 257
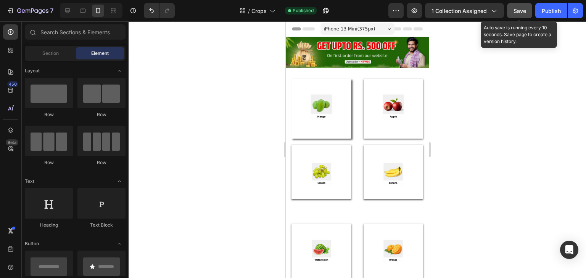
click at [521, 10] on span "Save" at bounding box center [519, 11] width 13 height 6
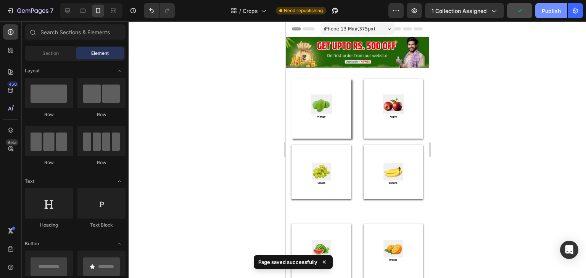
click at [553, 13] on div "Publish" at bounding box center [551, 11] width 19 height 8
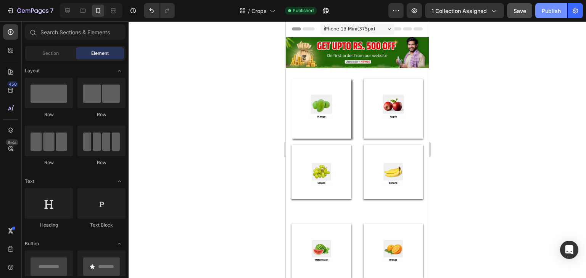
click at [547, 13] on div "Publish" at bounding box center [551, 11] width 19 height 8
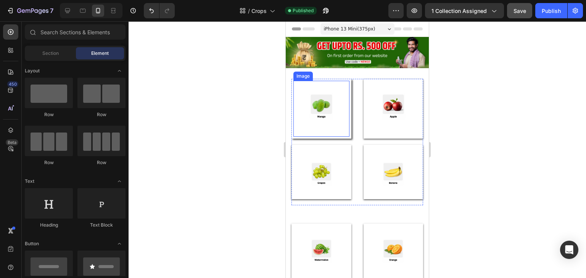
click at [325, 104] on img at bounding box center [321, 109] width 56 height 56
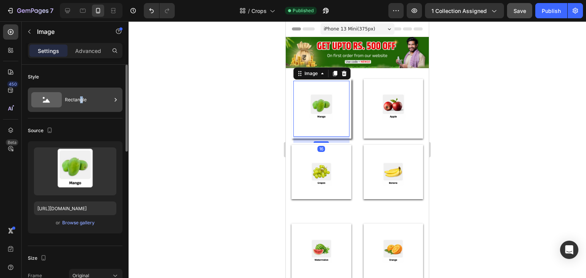
click at [81, 103] on div "Rectangle" at bounding box center [88, 100] width 47 height 18
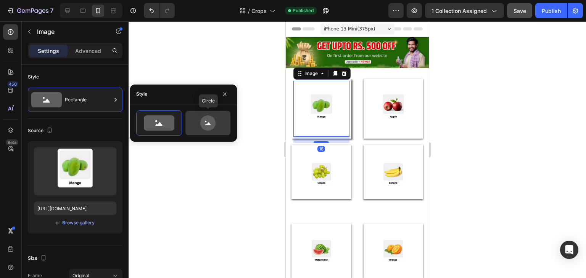
click at [194, 117] on icon at bounding box center [208, 123] width 36 height 15
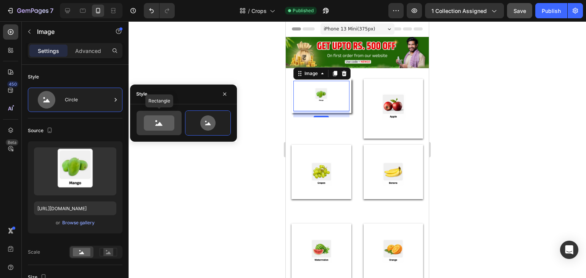
click at [141, 122] on icon at bounding box center [159, 123] width 36 height 15
type input "100"
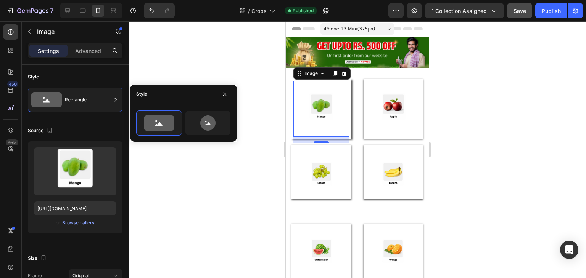
click at [179, 202] on div at bounding box center [357, 149] width 457 height 257
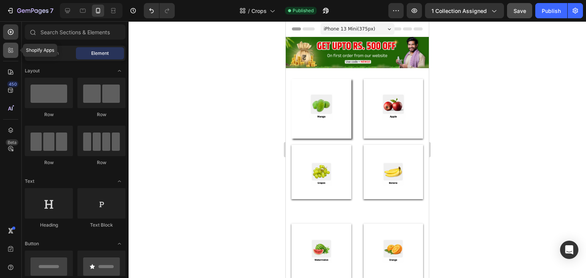
click at [12, 50] on icon at bounding box center [11, 51] width 8 height 8
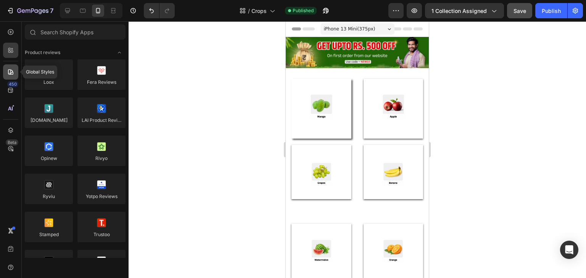
click at [9, 74] on icon at bounding box center [11, 72] width 8 height 8
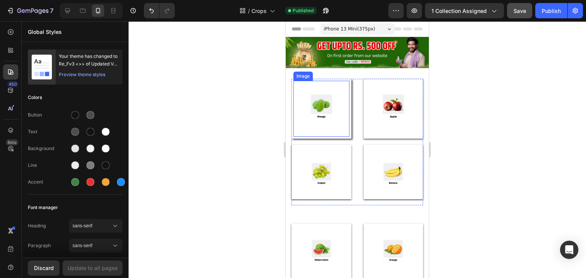
click at [345, 96] on img at bounding box center [321, 109] width 56 height 56
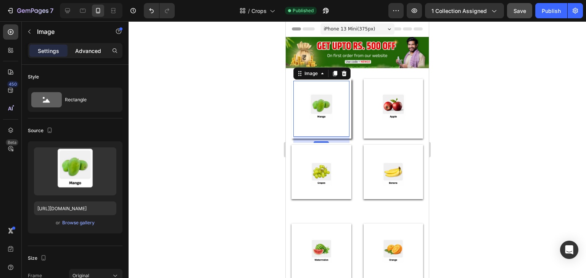
click at [94, 53] on p "Advanced" at bounding box center [88, 51] width 26 height 8
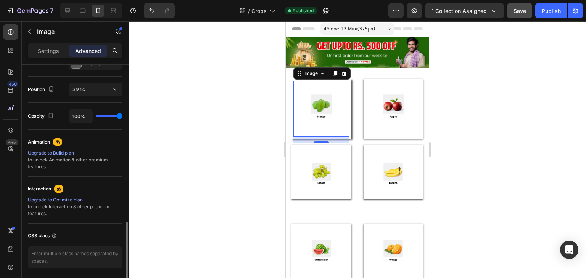
scroll to position [293, 0]
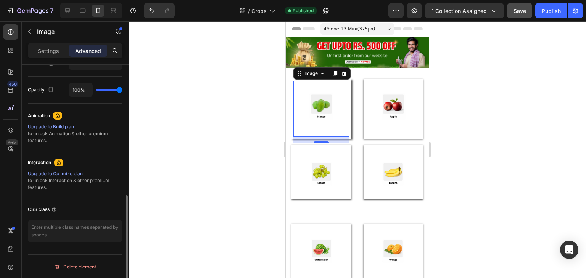
type input "88%"
type input "88"
type input "85%"
type input "85"
type input "20%"
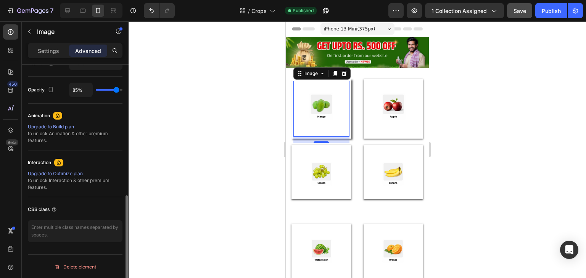
type input "20"
type input "0%"
type input "0"
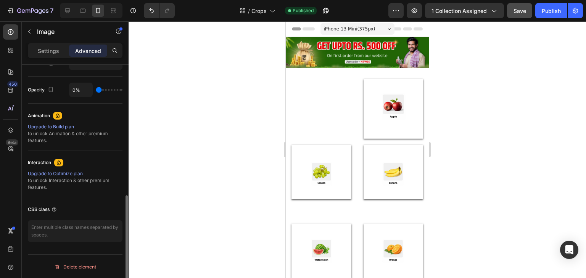
type input "5%"
type input "5"
type input "49%"
type input "49"
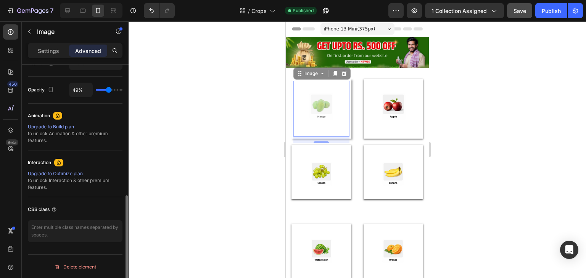
type input "51%"
type input "51"
type input "55%"
type input "55"
type input "57%"
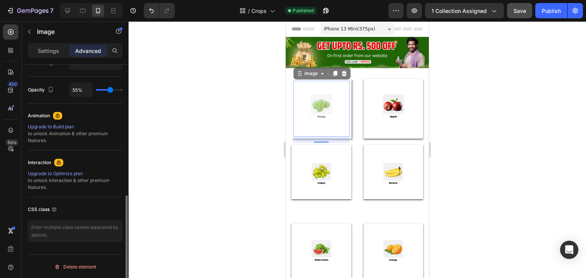
type input "57"
type input "60%"
type input "60"
type input "67%"
type input "67"
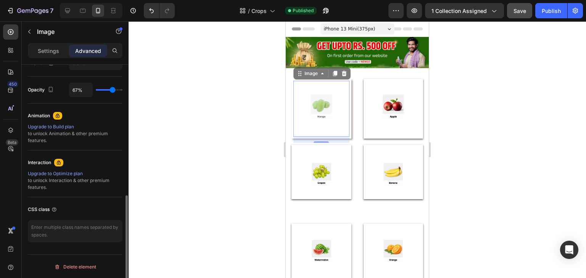
type input "77%"
type input "77"
type input "86%"
type input "86"
type input "100%"
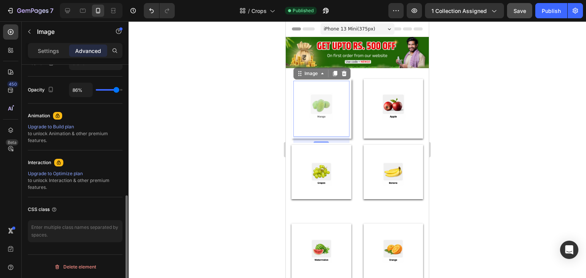
type input "100"
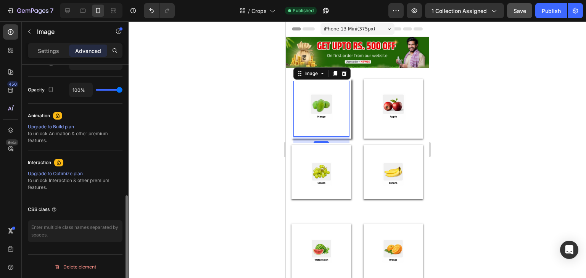
drag, startPoint x: 119, startPoint y: 90, endPoint x: 130, endPoint y: 92, distance: 11.6
click at [122, 91] on input "range" at bounding box center [109, 90] width 27 height 2
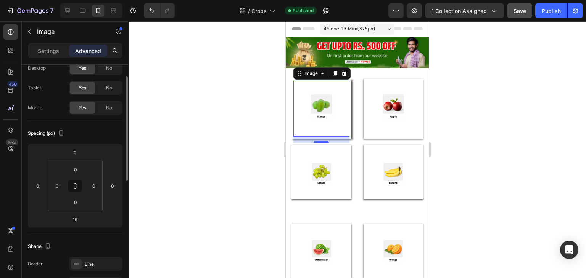
scroll to position [0, 0]
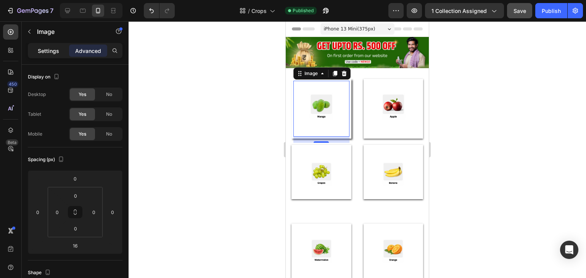
click at [53, 48] on p "Settings" at bounding box center [48, 51] width 21 height 8
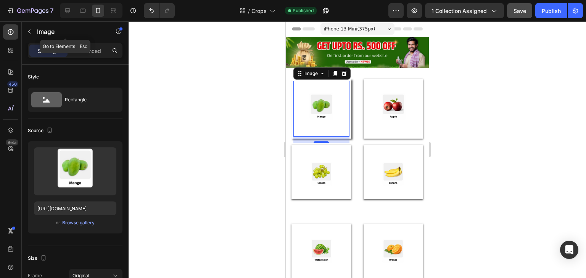
click at [26, 33] on icon "button" at bounding box center [29, 32] width 6 height 6
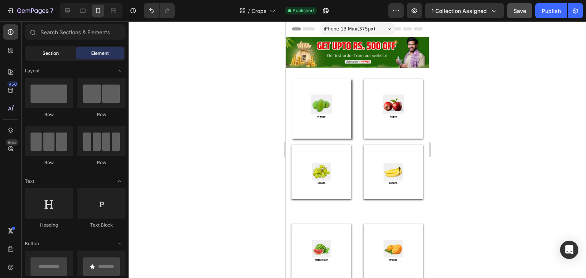
click at [60, 55] on div "Section" at bounding box center [50, 53] width 48 height 12
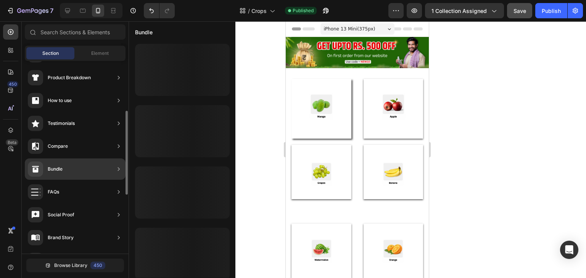
scroll to position [229, 0]
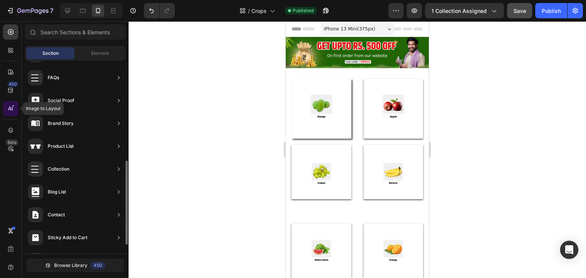
click at [12, 107] on icon at bounding box center [13, 106] width 2 height 2
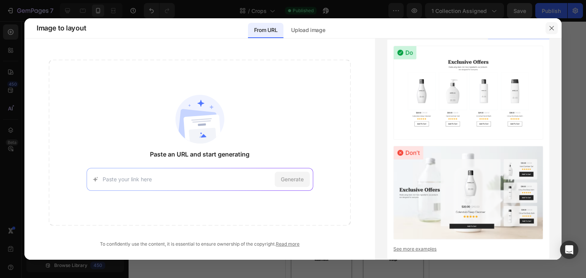
click at [553, 24] on button "button" at bounding box center [551, 28] width 12 height 12
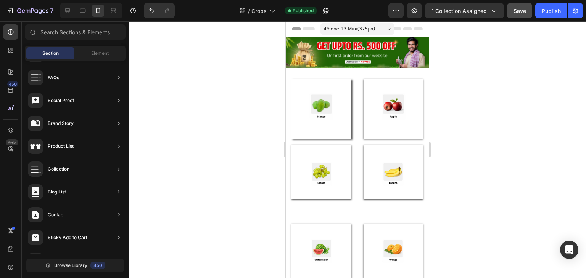
click at [308, 28] on span "Header" at bounding box center [308, 29] width 17 height 8
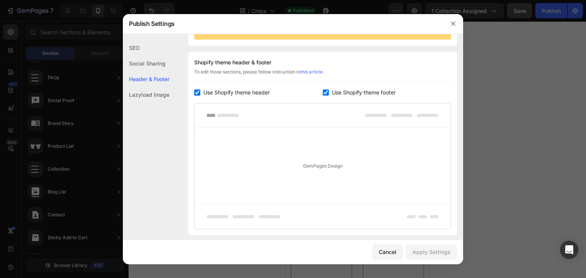
scroll to position [111, 0]
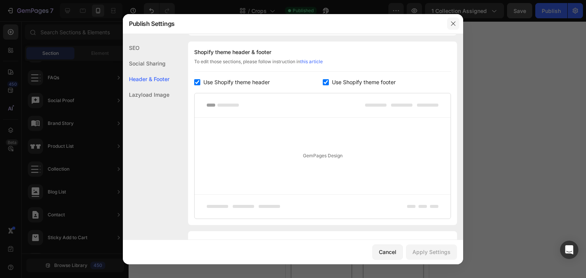
click at [454, 23] on icon "button" at bounding box center [453, 23] width 4 height 4
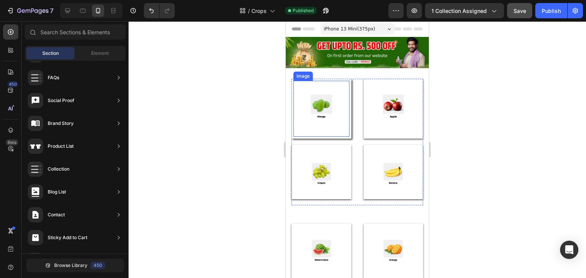
click at [337, 125] on img at bounding box center [321, 109] width 56 height 56
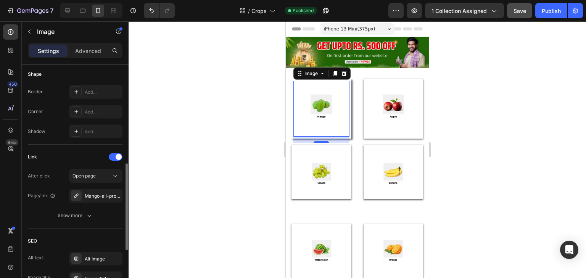
scroll to position [114, 0]
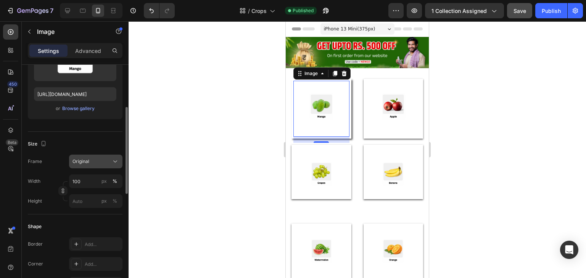
click at [98, 161] on div "Original" at bounding box center [90, 161] width 37 height 7
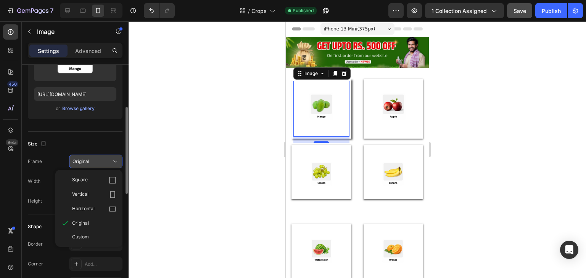
click at [99, 177] on div "Square" at bounding box center [94, 181] width 44 height 8
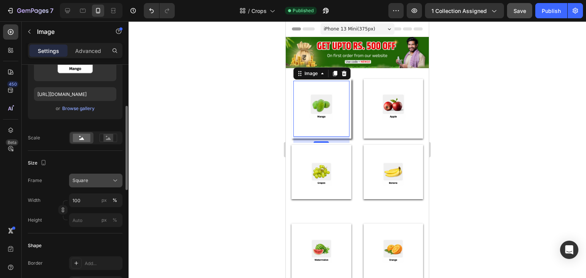
click at [101, 176] on button "Square" at bounding box center [95, 181] width 53 height 14
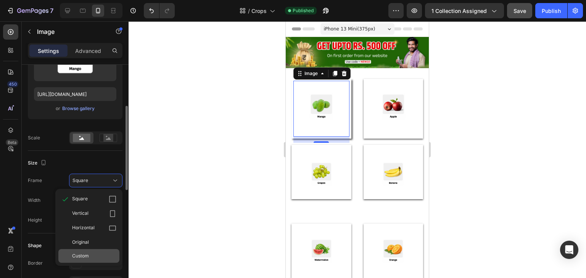
click at [87, 253] on span "Custom" at bounding box center [80, 256] width 17 height 7
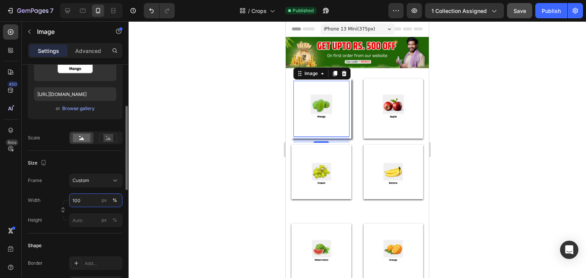
click at [89, 201] on input "100" at bounding box center [95, 201] width 53 height 14
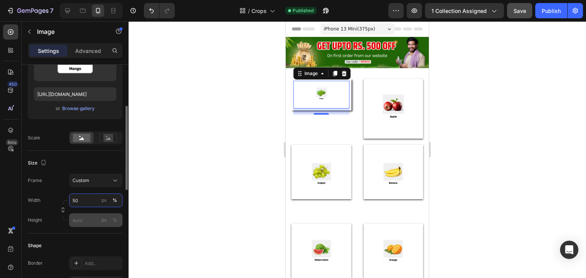
type input "50"
click at [88, 220] on input "px %" at bounding box center [95, 221] width 53 height 14
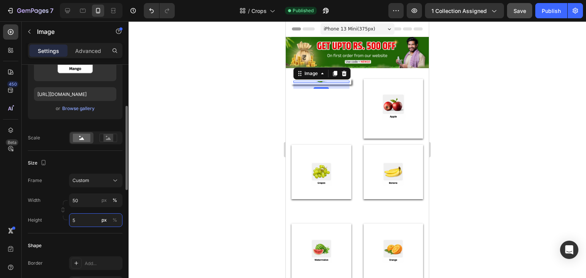
type input "50"
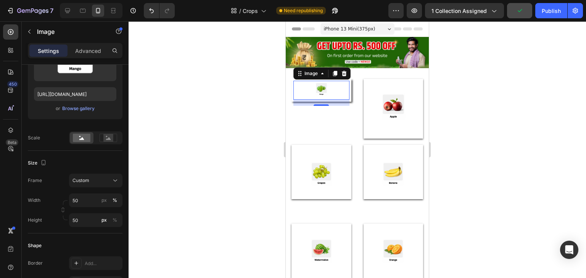
click at [180, 197] on div at bounding box center [357, 149] width 457 height 257
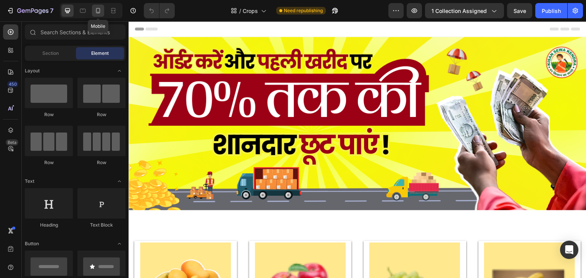
click at [96, 13] on icon at bounding box center [98, 11] width 8 height 8
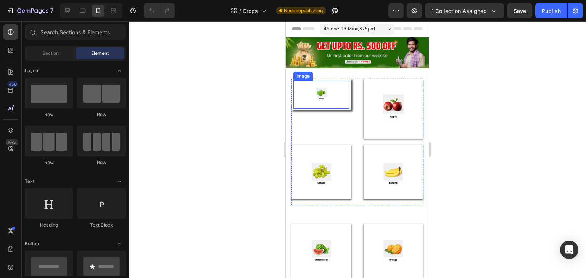
click at [304, 96] on link at bounding box center [321, 95] width 56 height 28
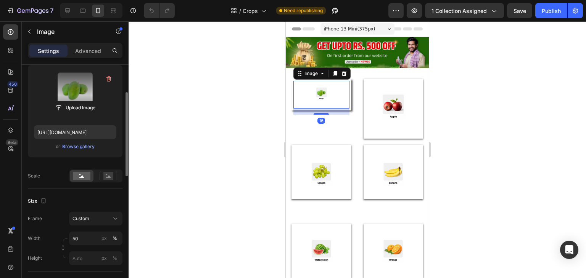
scroll to position [114, 0]
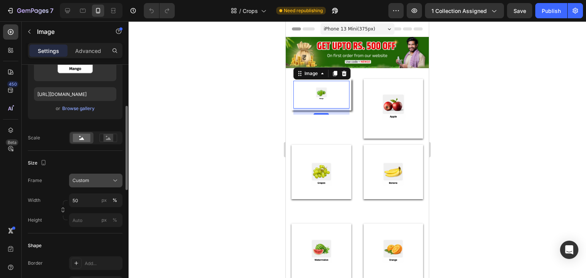
click at [85, 182] on span "Custom" at bounding box center [80, 180] width 17 height 7
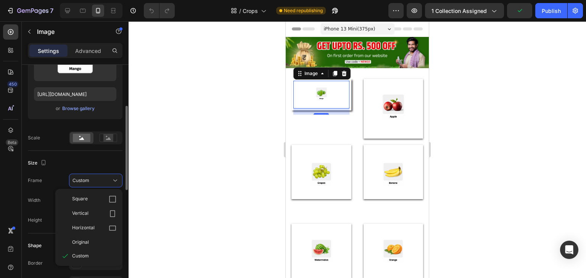
drag, startPoint x: 80, startPoint y: 243, endPoint x: 98, endPoint y: 200, distance: 46.4
click at [80, 243] on span "Original" at bounding box center [80, 242] width 17 height 7
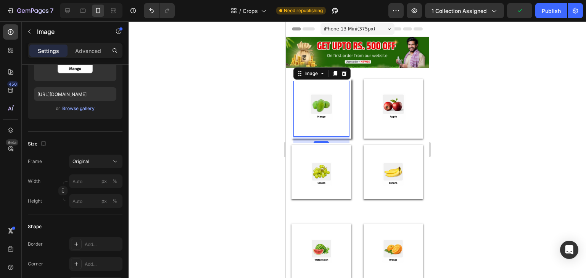
click at [215, 145] on div at bounding box center [357, 149] width 457 height 257
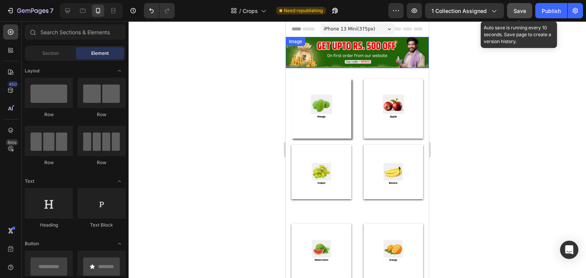
click at [514, 13] on span "Save" at bounding box center [519, 11] width 13 height 6
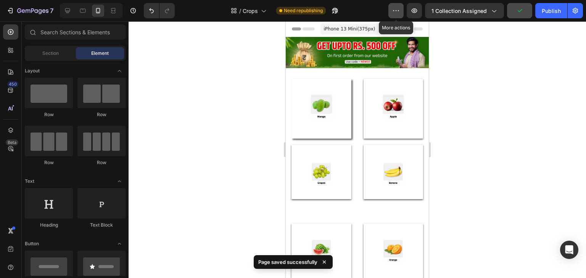
click at [394, 10] on icon "button" at bounding box center [396, 11] width 8 height 8
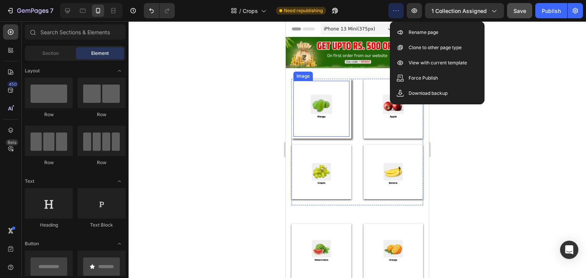
click at [340, 132] on img at bounding box center [321, 109] width 56 height 56
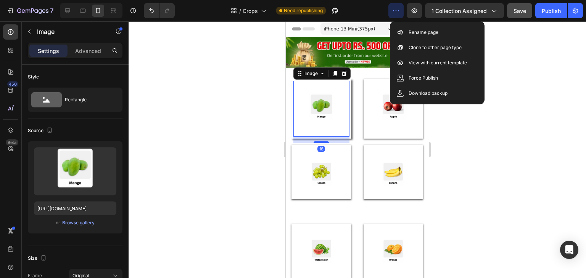
click at [346, 133] on div "Image 16" at bounding box center [321, 109] width 60 height 60
click at [321, 74] on icon at bounding box center [322, 74] width 6 height 6
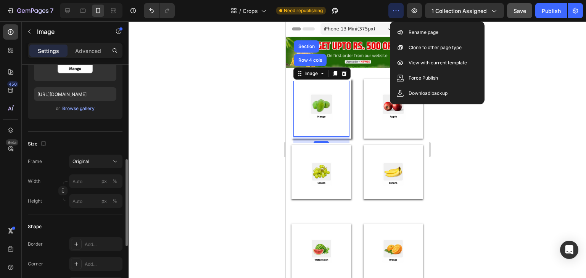
scroll to position [153, 0]
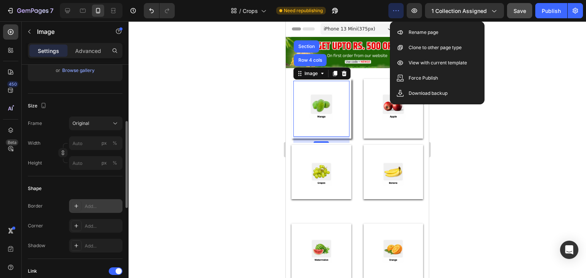
click at [79, 205] on icon at bounding box center [76, 206] width 6 height 6
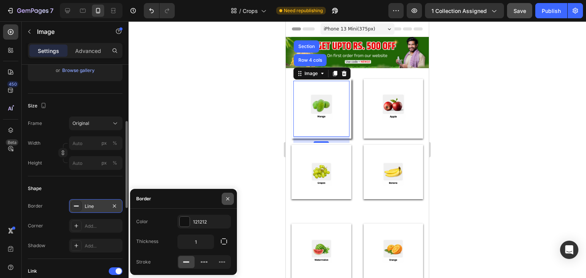
click at [226, 201] on icon "button" at bounding box center [228, 199] width 6 height 6
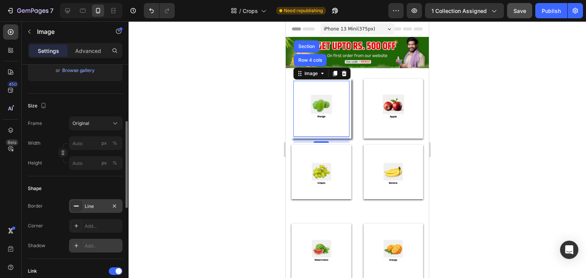
click at [76, 246] on icon at bounding box center [76, 246] width 6 height 6
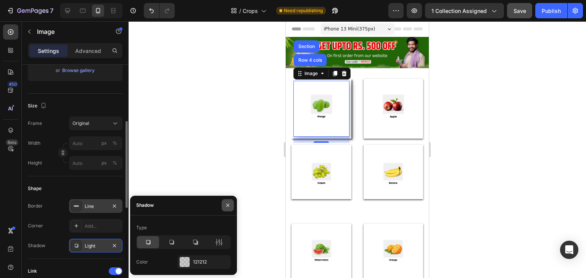
click at [230, 205] on icon "button" at bounding box center [228, 206] width 6 height 6
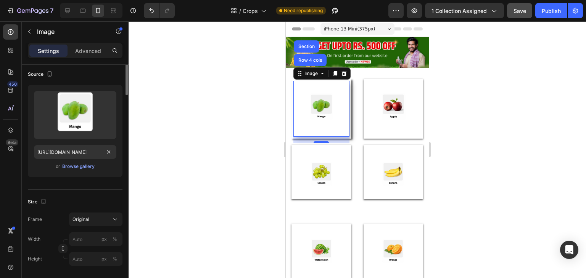
scroll to position [0, 0]
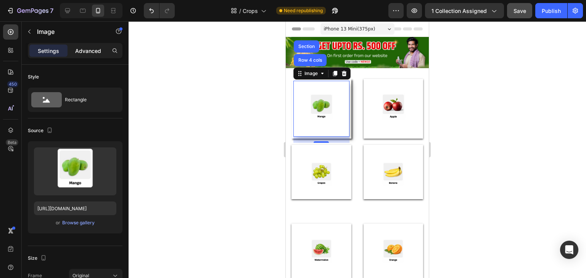
click at [100, 51] on p "Advanced" at bounding box center [88, 51] width 26 height 8
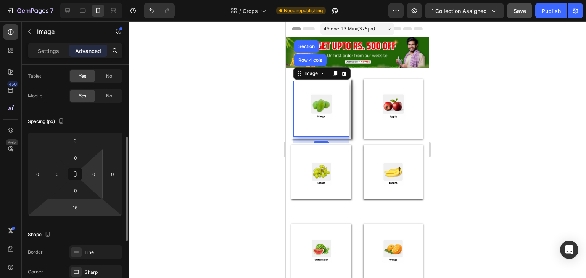
scroll to position [76, 0]
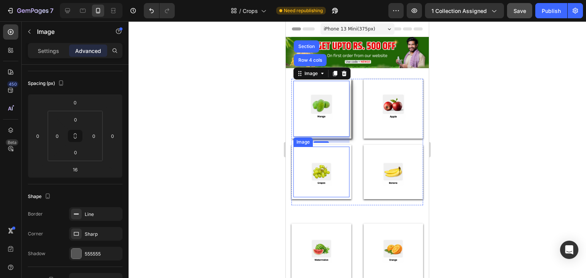
click at [339, 190] on img at bounding box center [321, 172] width 51 height 51
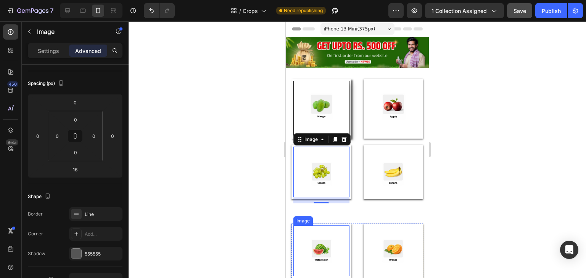
click at [337, 243] on img at bounding box center [321, 251] width 51 height 51
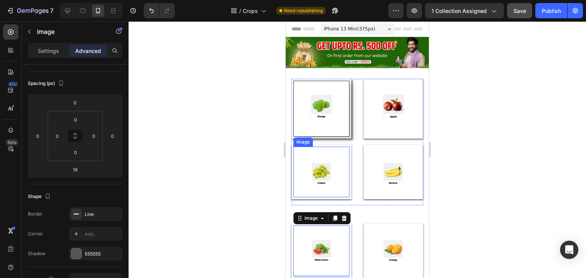
click at [336, 190] on img at bounding box center [321, 172] width 51 height 51
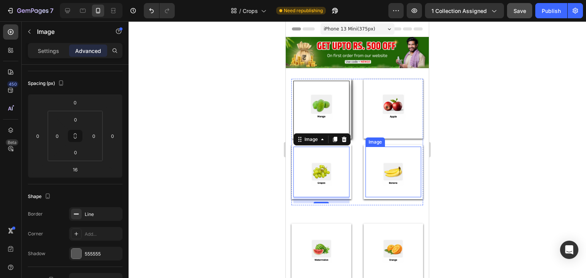
click at [408, 193] on img at bounding box center [393, 172] width 51 height 51
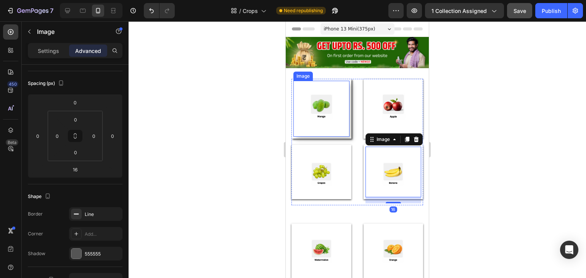
click at [326, 125] on img at bounding box center [321, 109] width 56 height 56
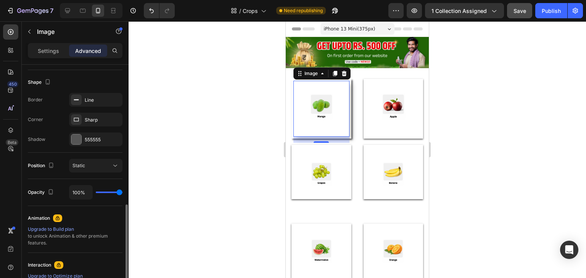
scroll to position [229, 0]
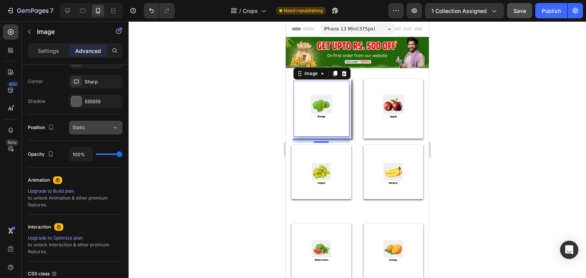
click at [104, 130] on div "Static" at bounding box center [91, 127] width 39 height 7
click at [105, 228] on div "Interaction" at bounding box center [75, 227] width 95 height 12
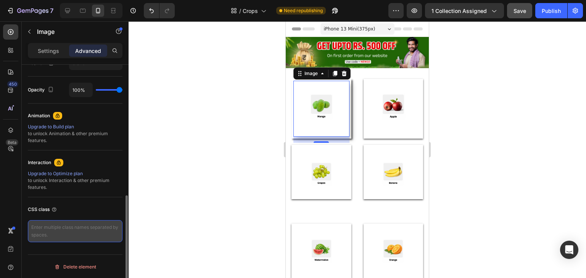
click at [88, 221] on textarea at bounding box center [75, 231] width 95 height 22
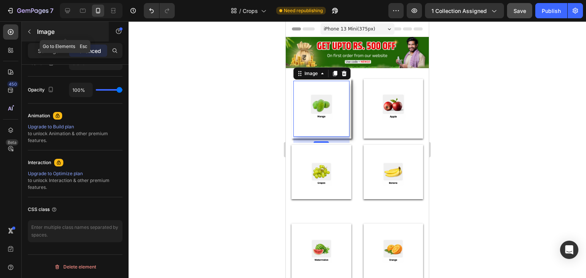
click at [27, 30] on icon "button" at bounding box center [29, 32] width 6 height 6
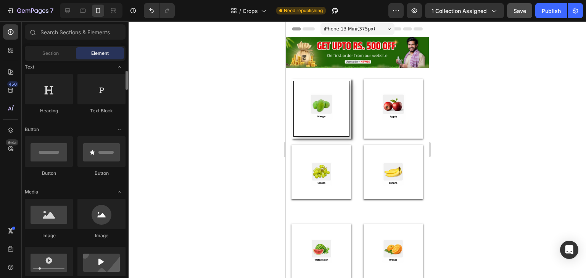
scroll to position [0, 0]
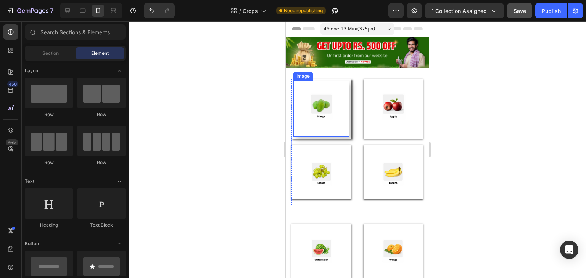
drag, startPoint x: 348, startPoint y: 122, endPoint x: 323, endPoint y: 133, distance: 27.5
click at [348, 122] on div "Image" at bounding box center [321, 109] width 60 height 60
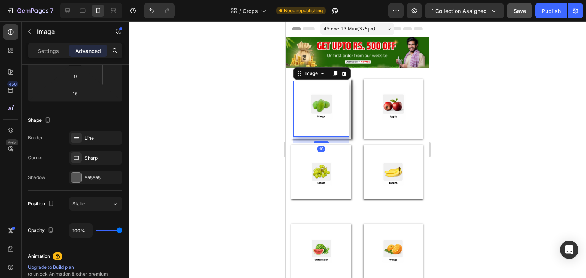
scroll to position [293, 0]
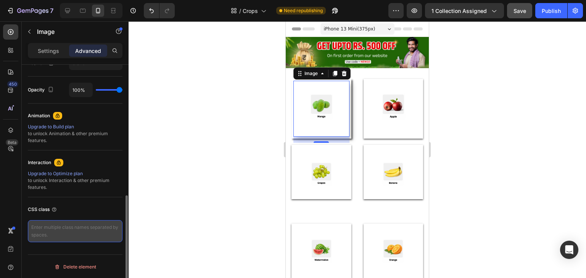
click at [69, 226] on textarea at bounding box center [75, 231] width 95 height 22
paste textarea "/* Make crop tiles green and enlarge icons */ .gp-collection .gp-row .gp-relati…"
type textarea "/* Make crop tiles green and enlarge icons */ .gp-collection .gp-row .gp-relati…"
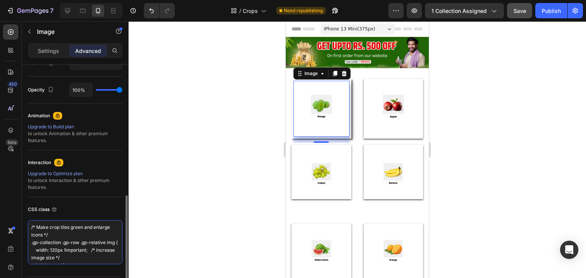
scroll to position [187, 0]
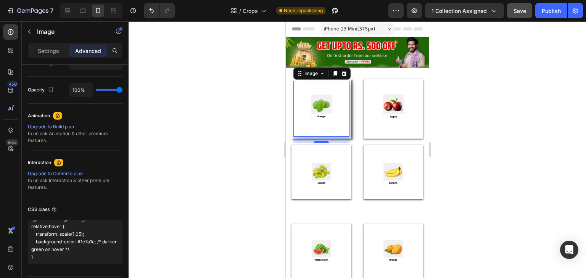
click at [156, 205] on div at bounding box center [357, 149] width 457 height 257
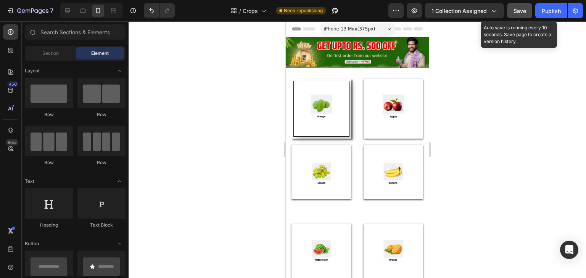
click at [515, 11] on span "Save" at bounding box center [519, 11] width 13 height 6
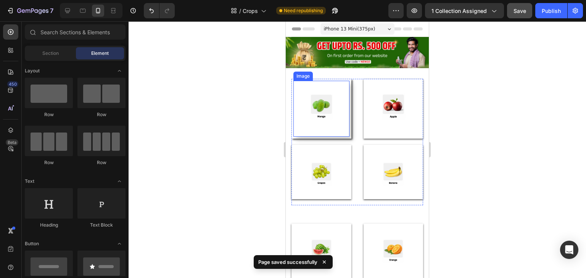
click at [348, 128] on div "Image" at bounding box center [321, 109] width 60 height 60
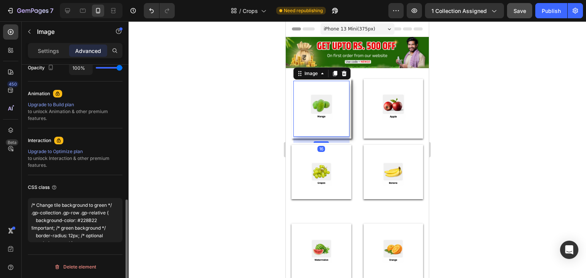
scroll to position [183, 0]
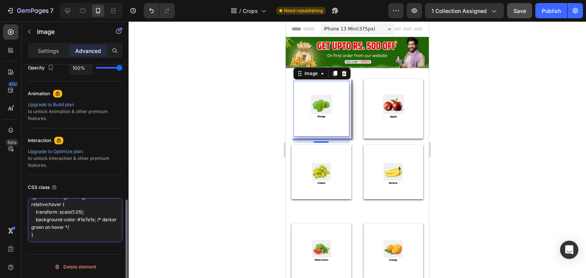
click at [59, 225] on textarea "/* Make crop tiles green and enlarge icons */ .gp-collection .gp-row .gp-relati…" at bounding box center [75, 220] width 95 height 44
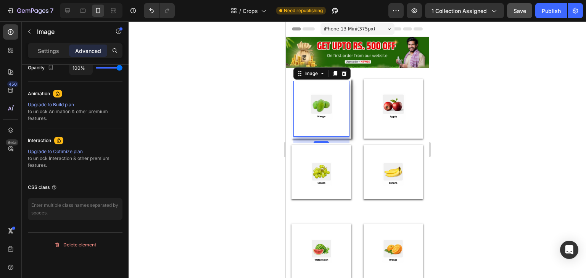
click at [163, 187] on div at bounding box center [357, 149] width 457 height 257
